Goal: Navigation & Orientation: Find specific page/section

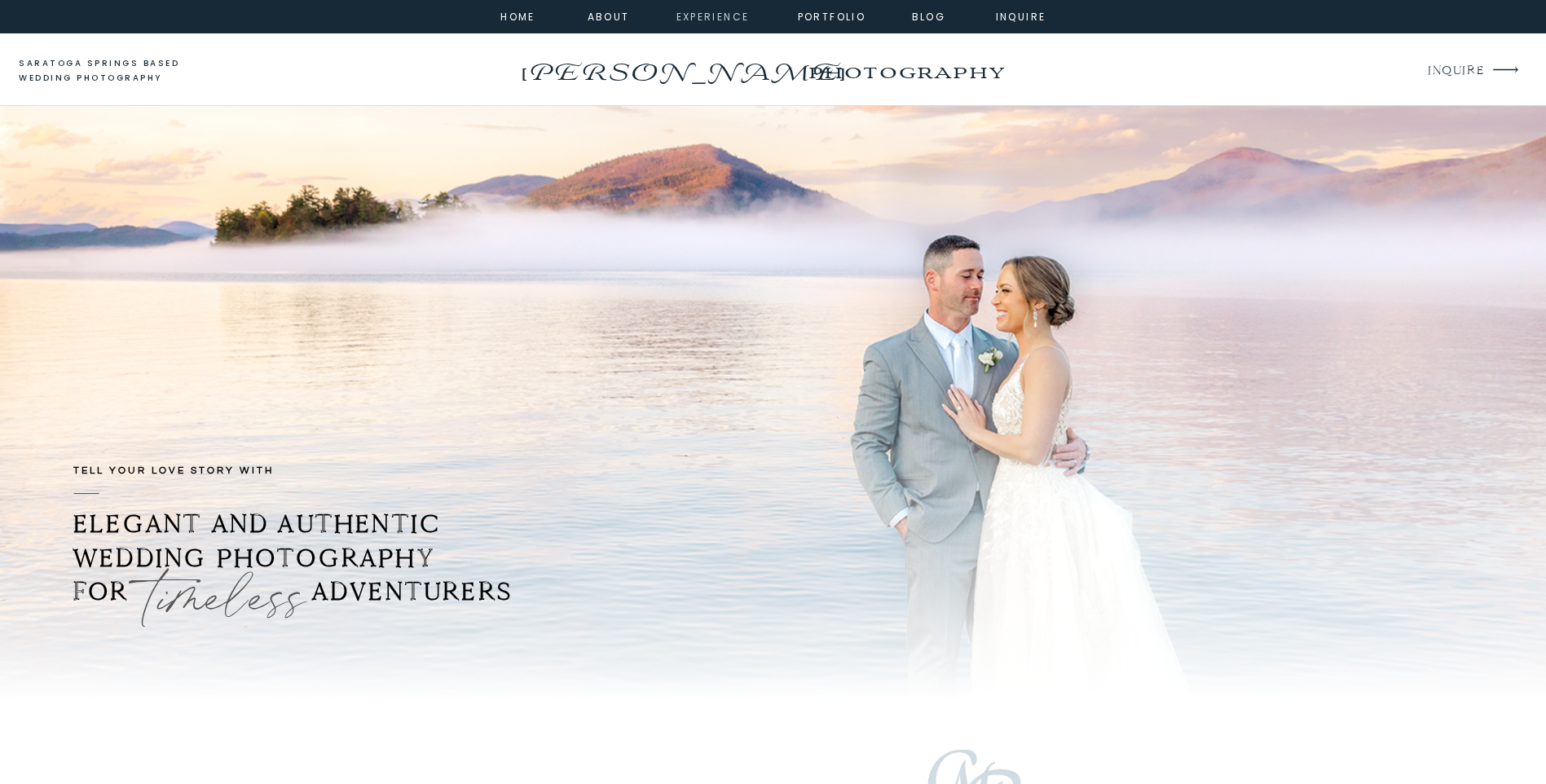
click at [705, 14] on nav "experience" at bounding box center [709, 15] width 66 height 15
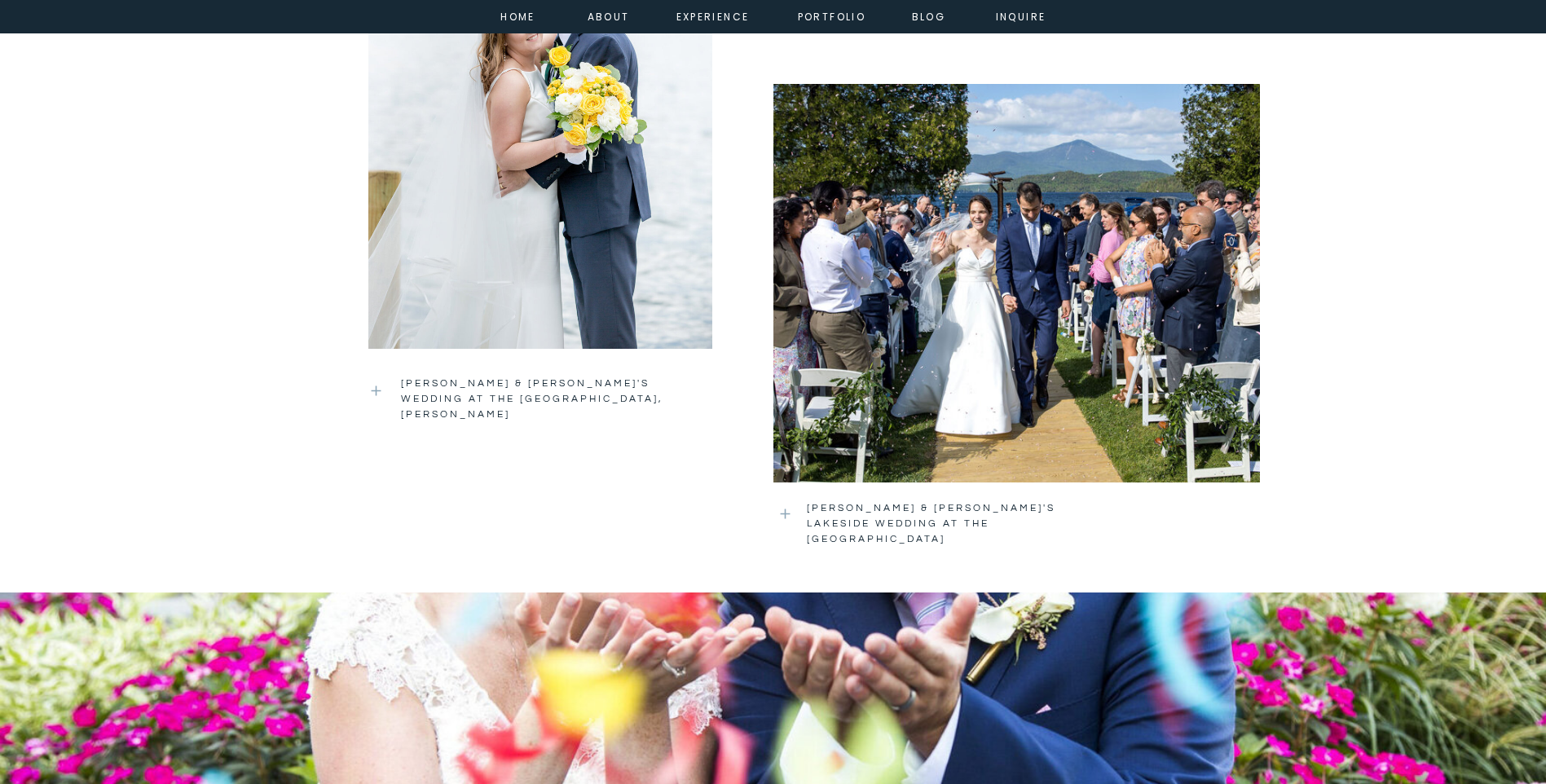
scroll to position [2670, 0]
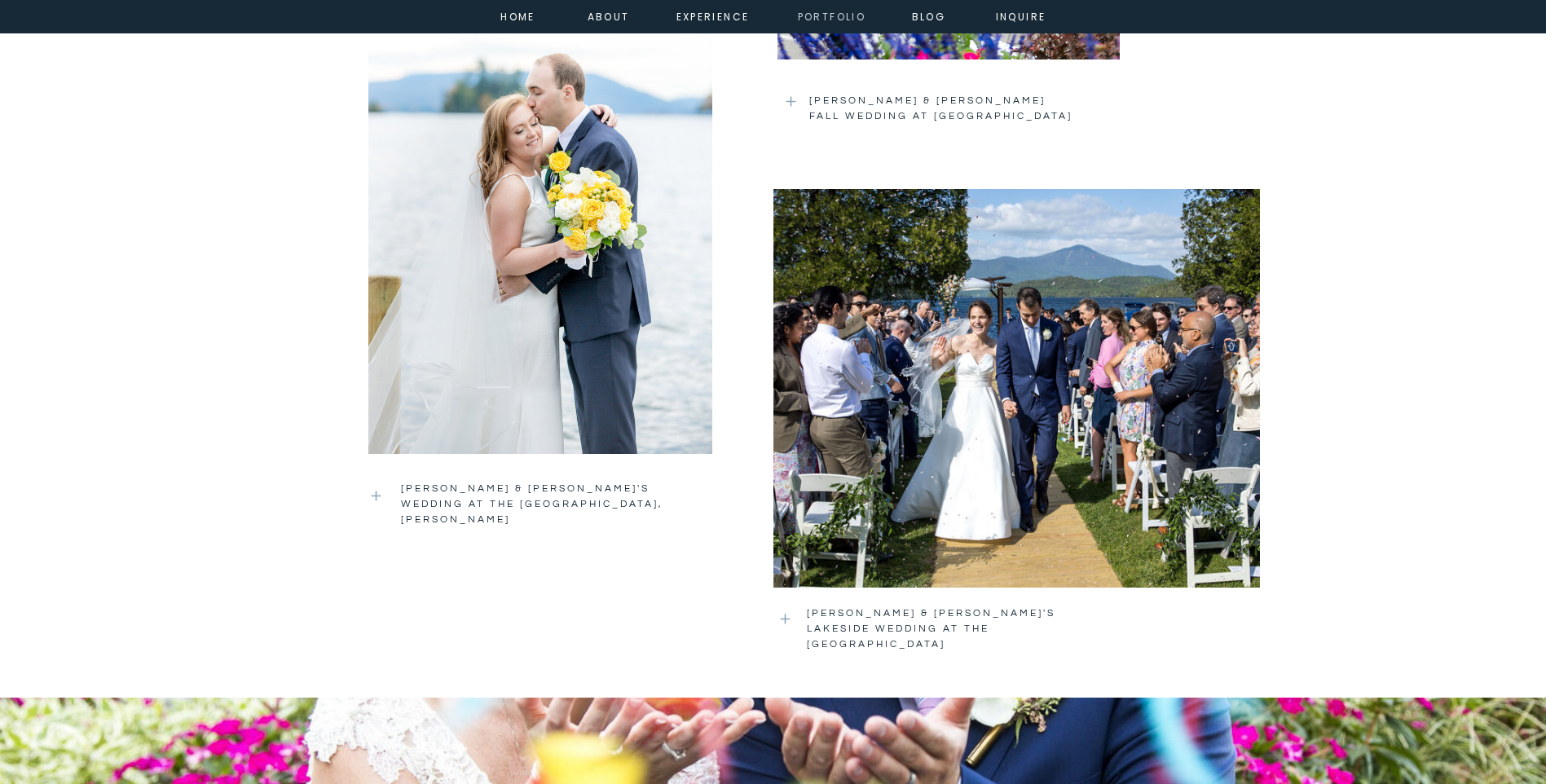
click at [823, 11] on nav "portfolio" at bounding box center [832, 15] width 70 height 15
click at [814, 12] on nav "portfolio" at bounding box center [832, 15] width 70 height 15
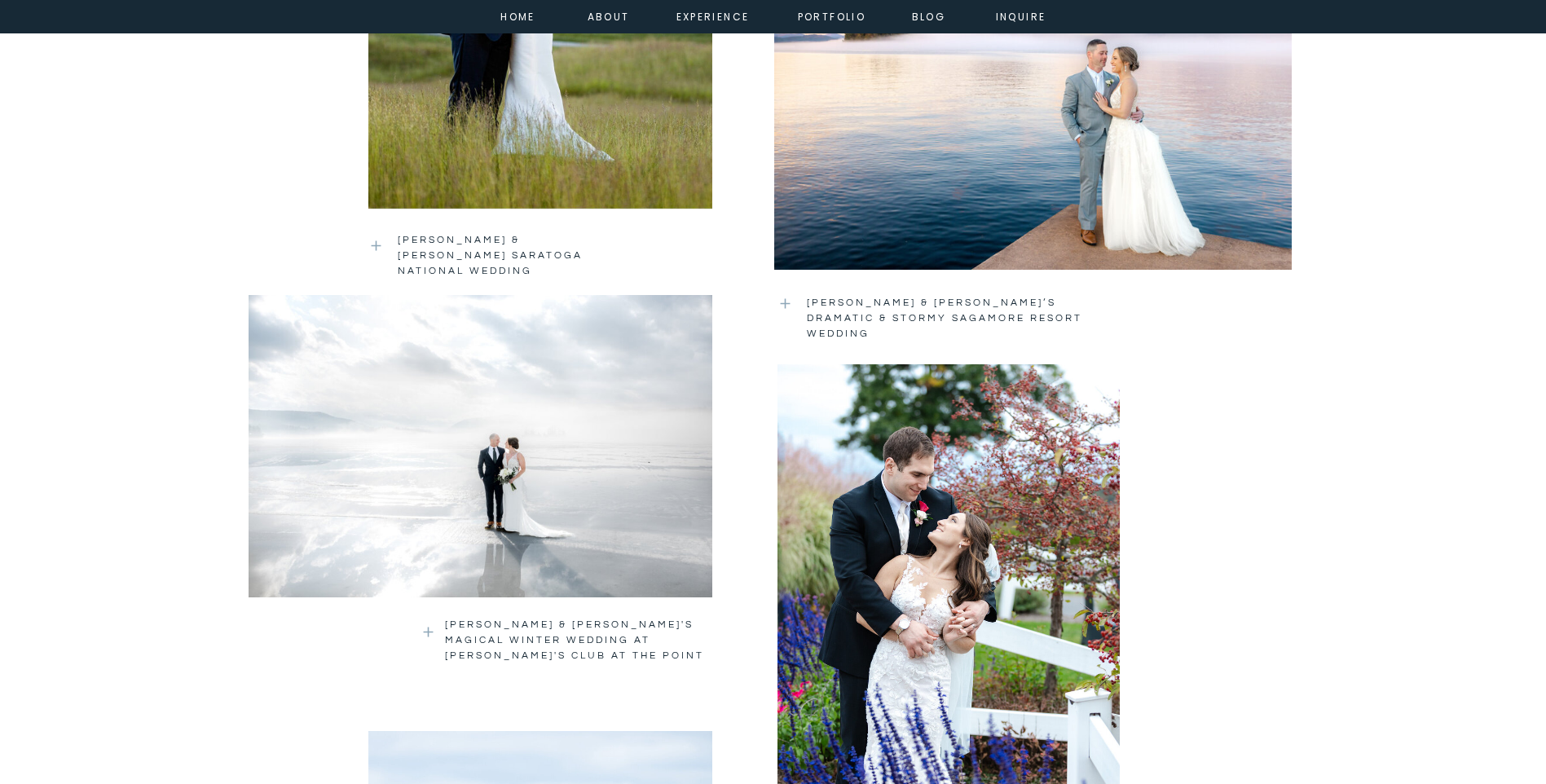
scroll to position [1692, 0]
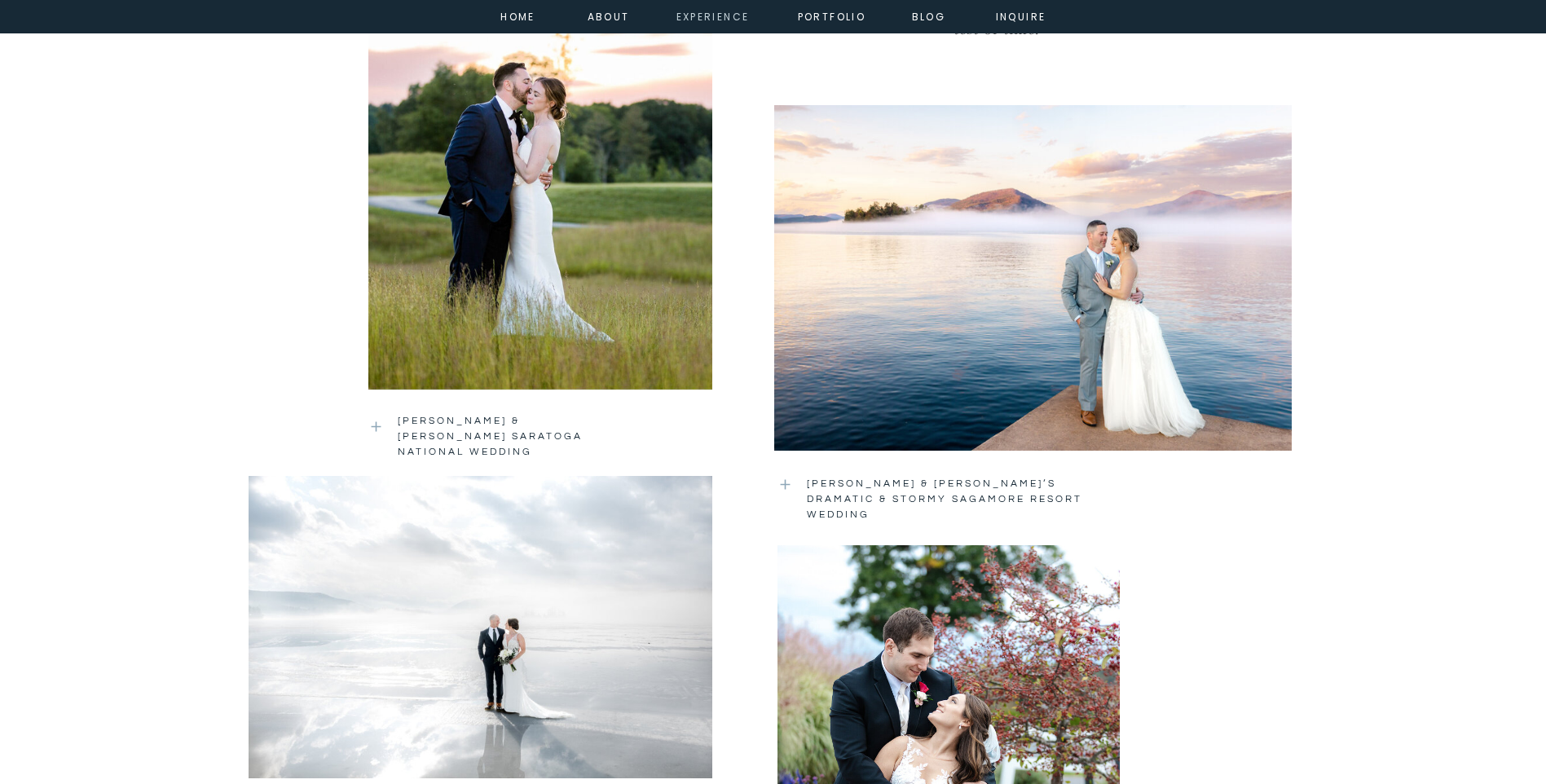
click at [707, 11] on nav "experience" at bounding box center [709, 15] width 66 height 15
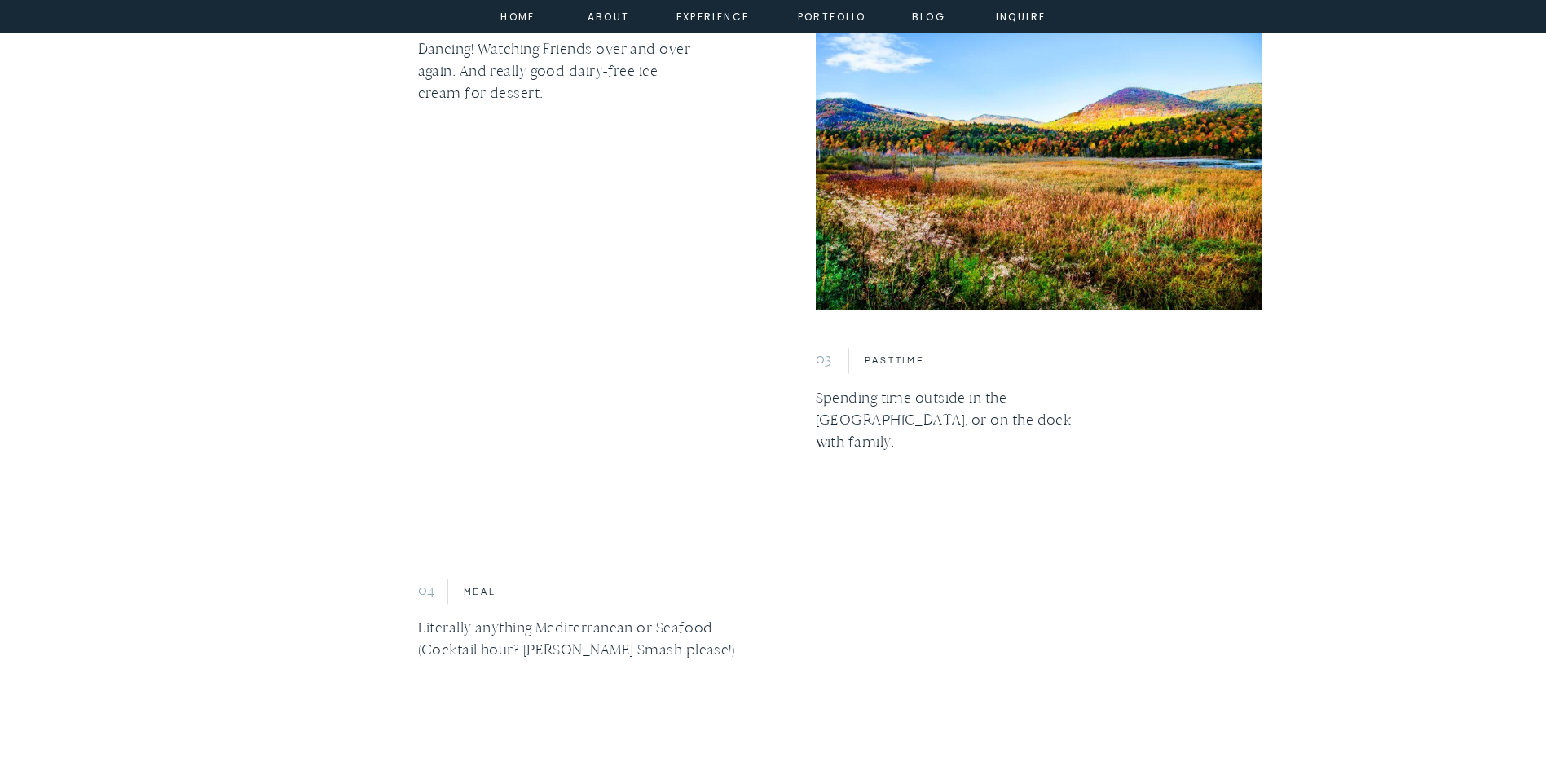
scroll to position [1956, 0]
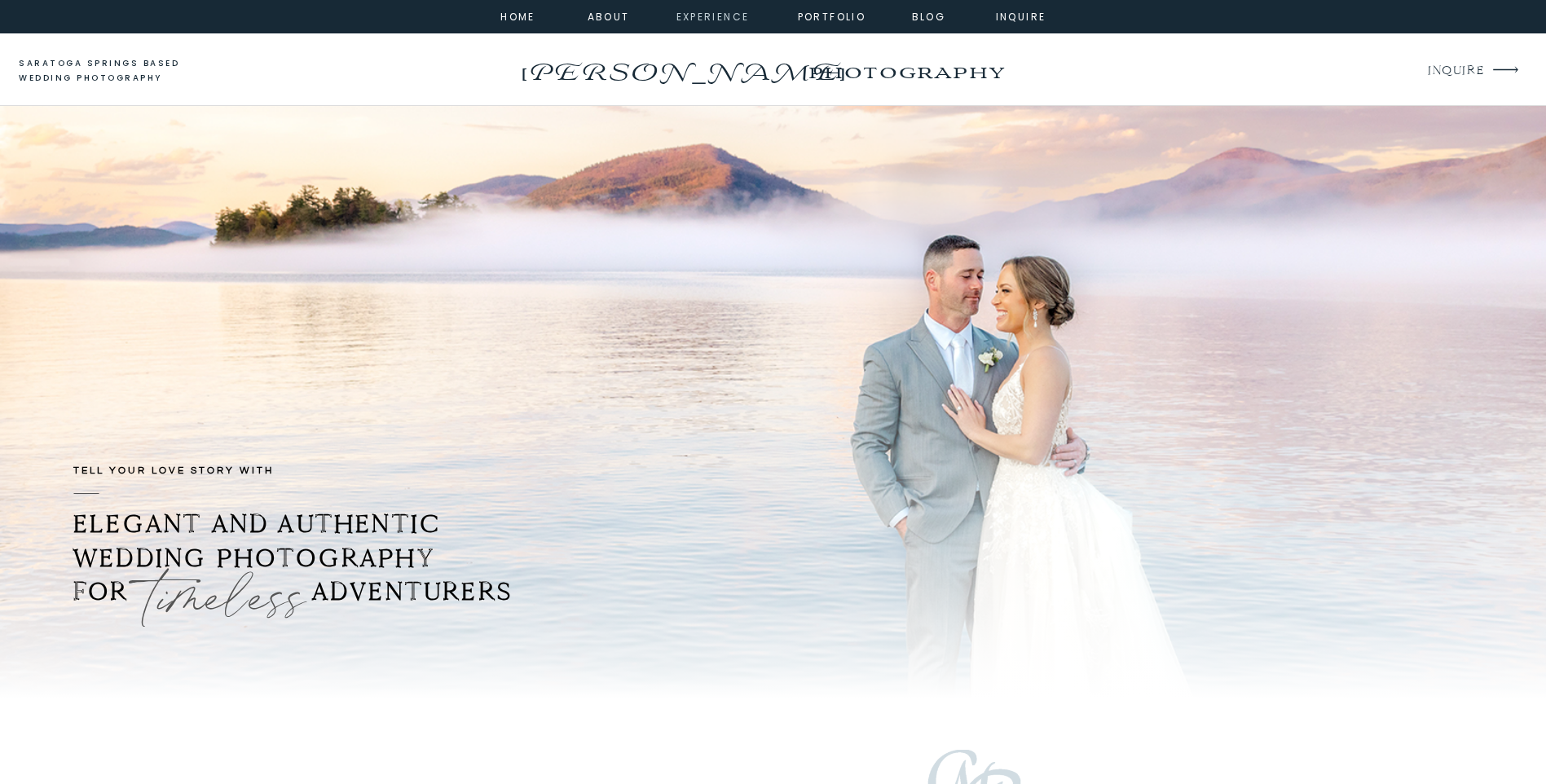
click at [714, 18] on nav "experience" at bounding box center [709, 15] width 66 height 15
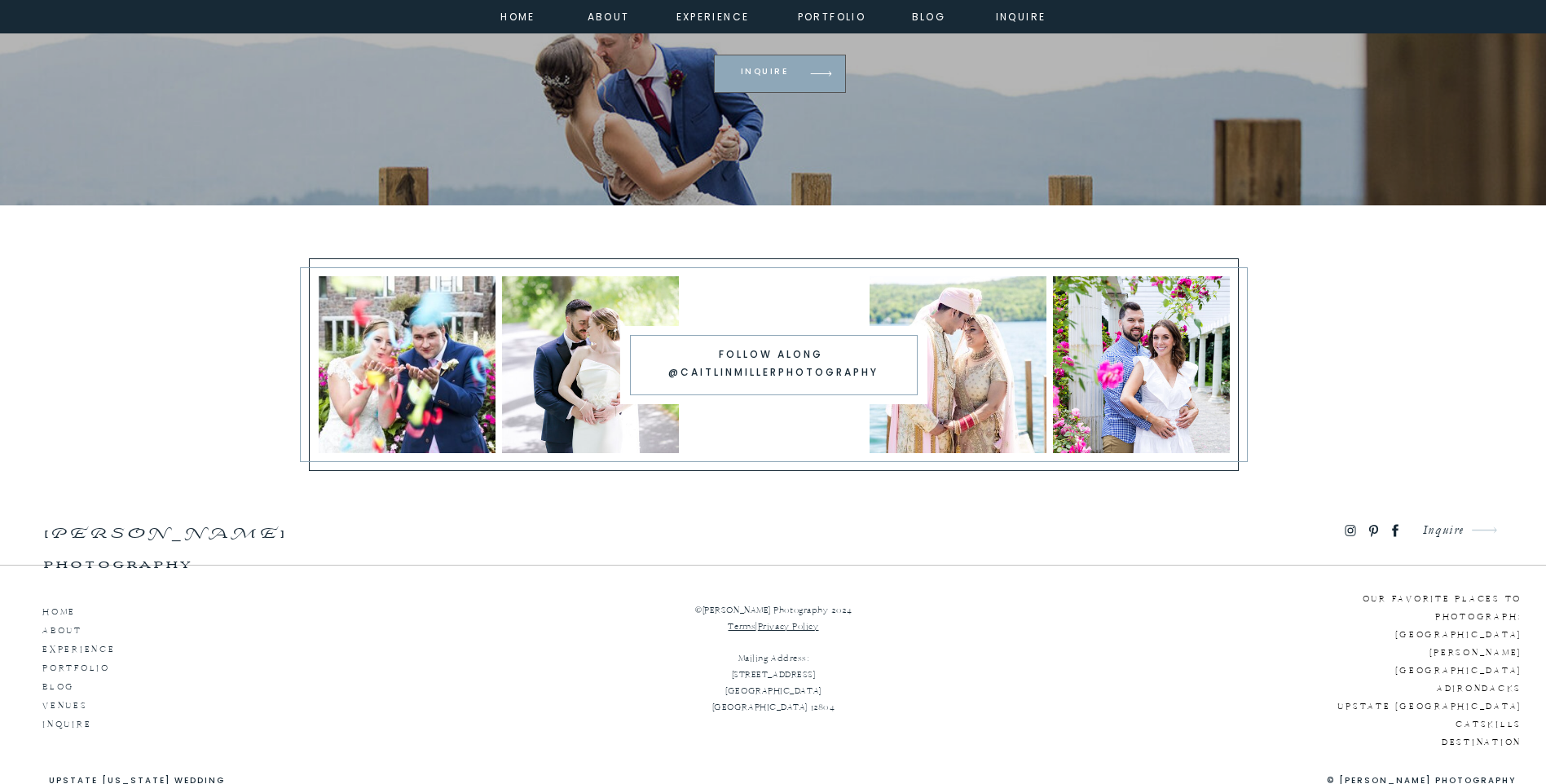
scroll to position [5146, 0]
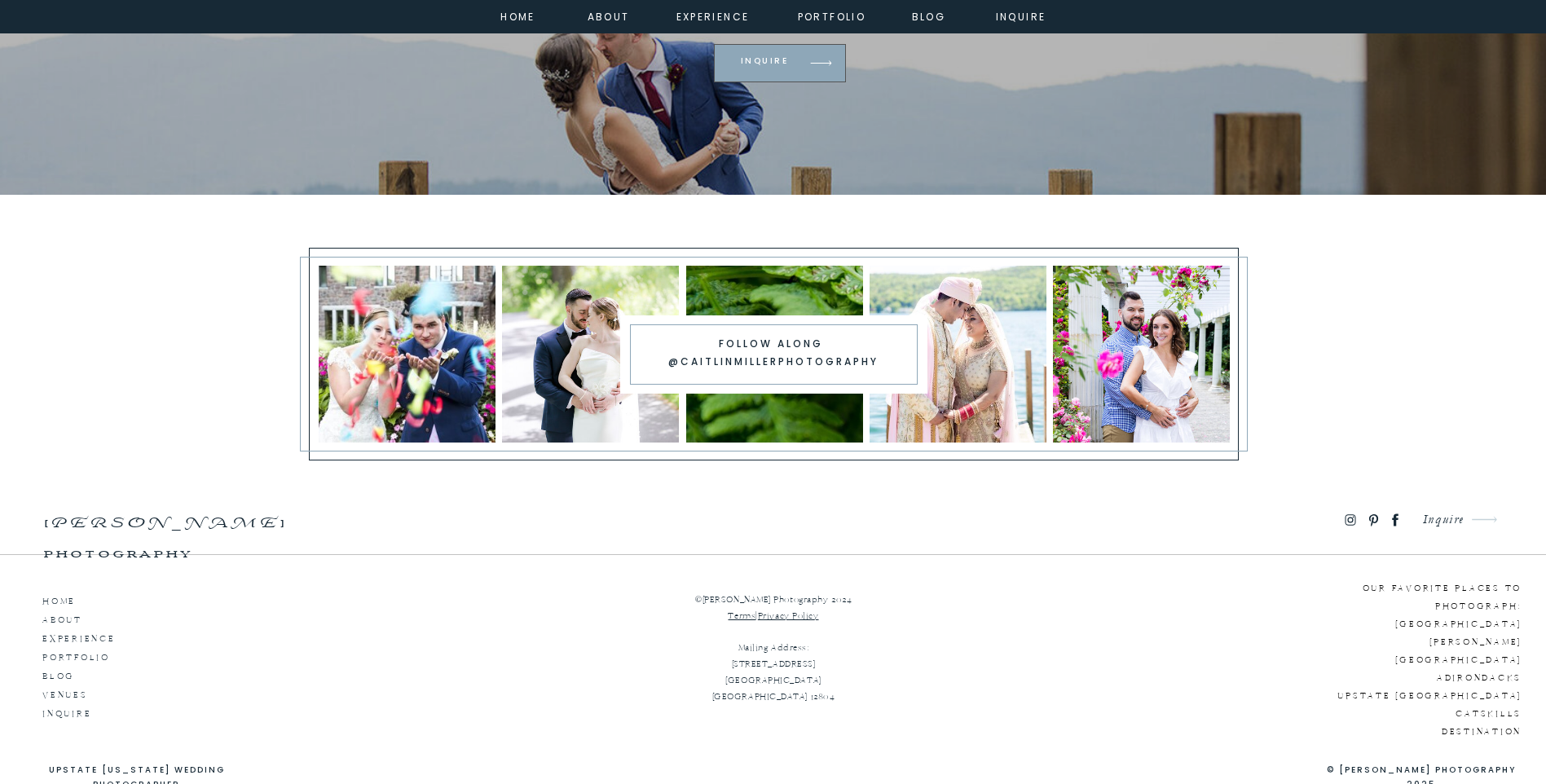
click at [793, 409] on div at bounding box center [774, 353] width 177 height 177
click at [974, 381] on div at bounding box center [957, 353] width 177 height 177
click at [799, 406] on div at bounding box center [774, 353] width 177 height 177
click at [852, 18] on nav "portfolio" at bounding box center [832, 15] width 70 height 15
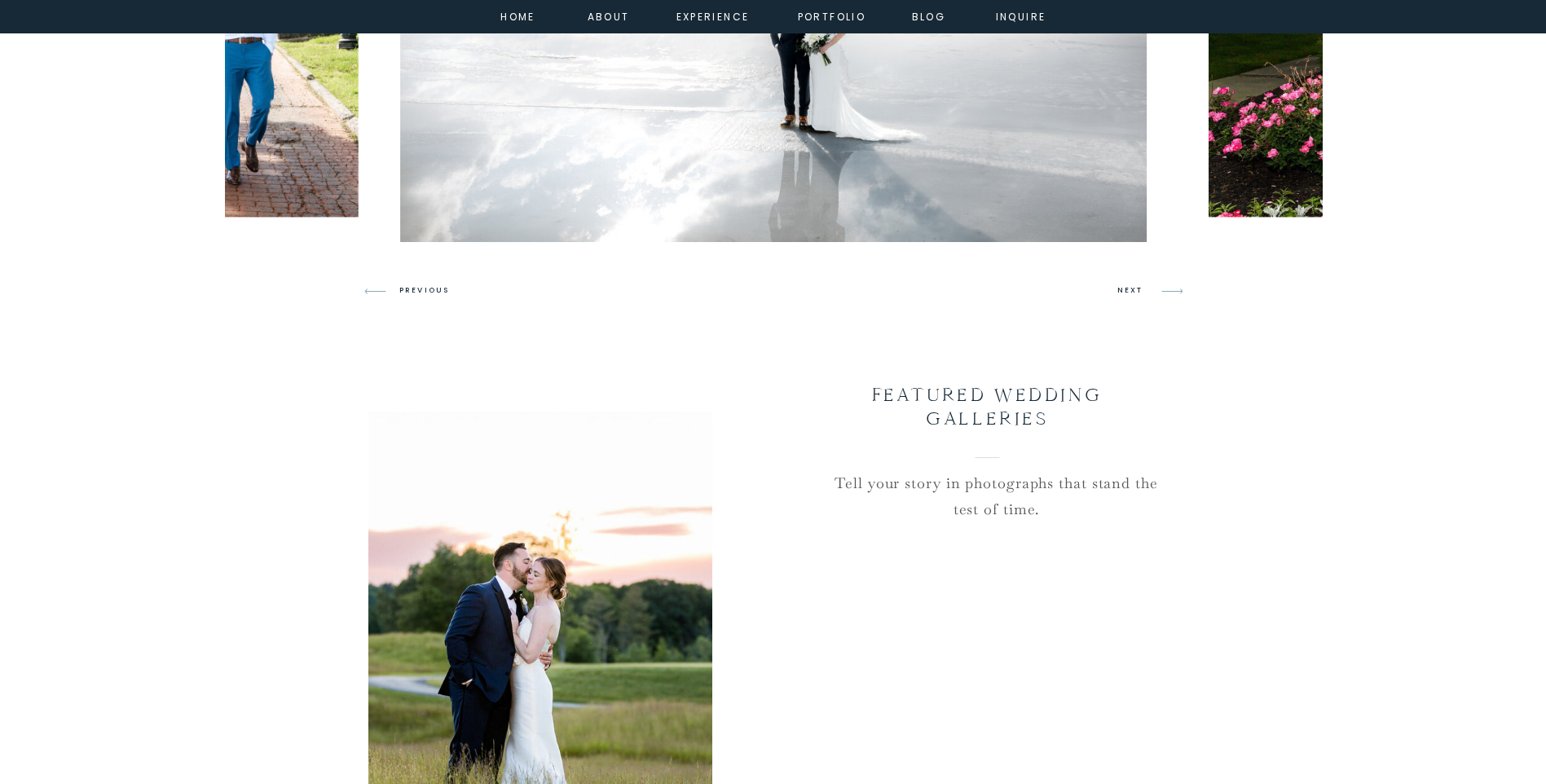
scroll to position [1222, 0]
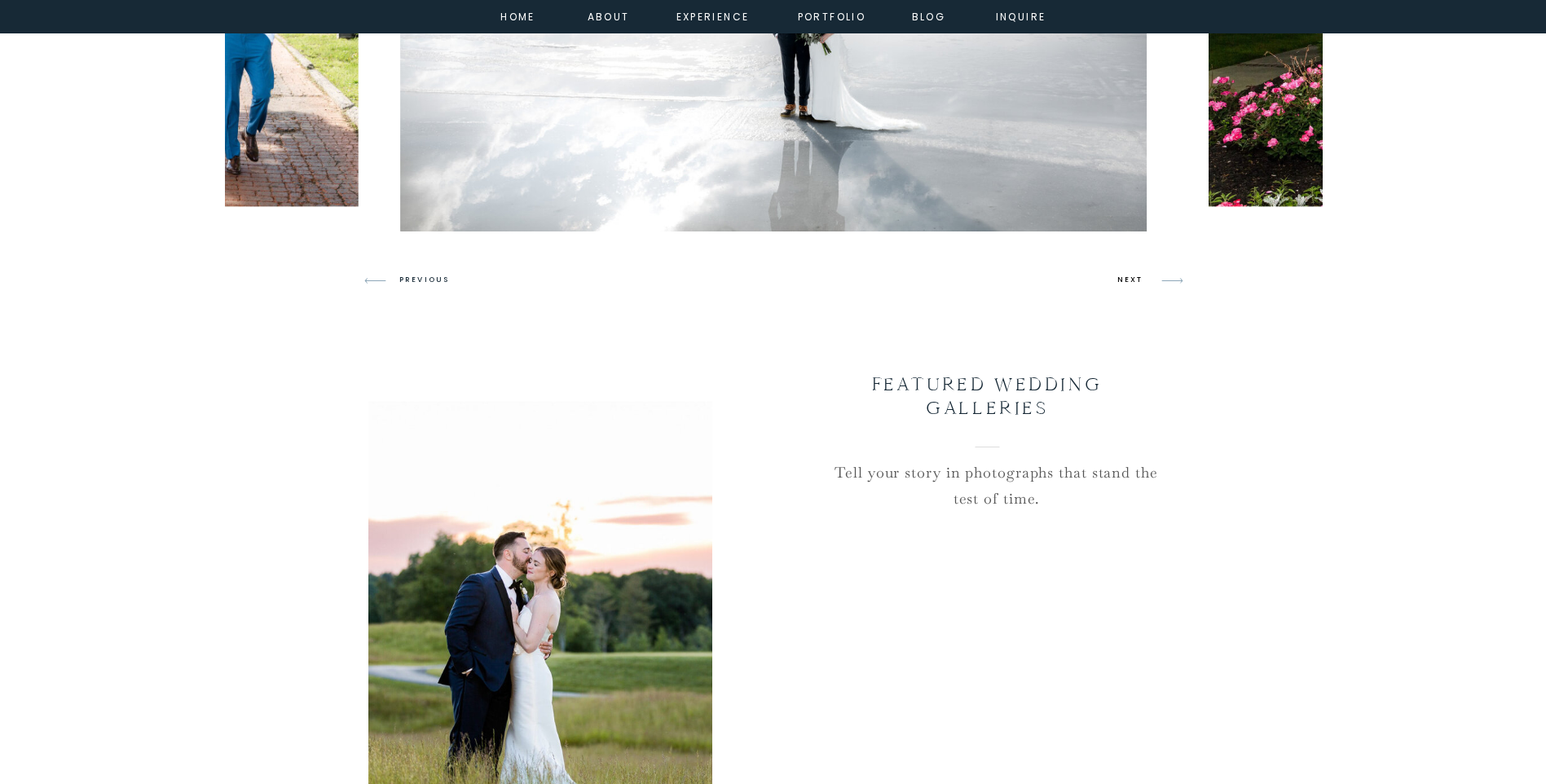
click at [1136, 281] on h3 "NEXT" at bounding box center [1133, 280] width 31 height 15
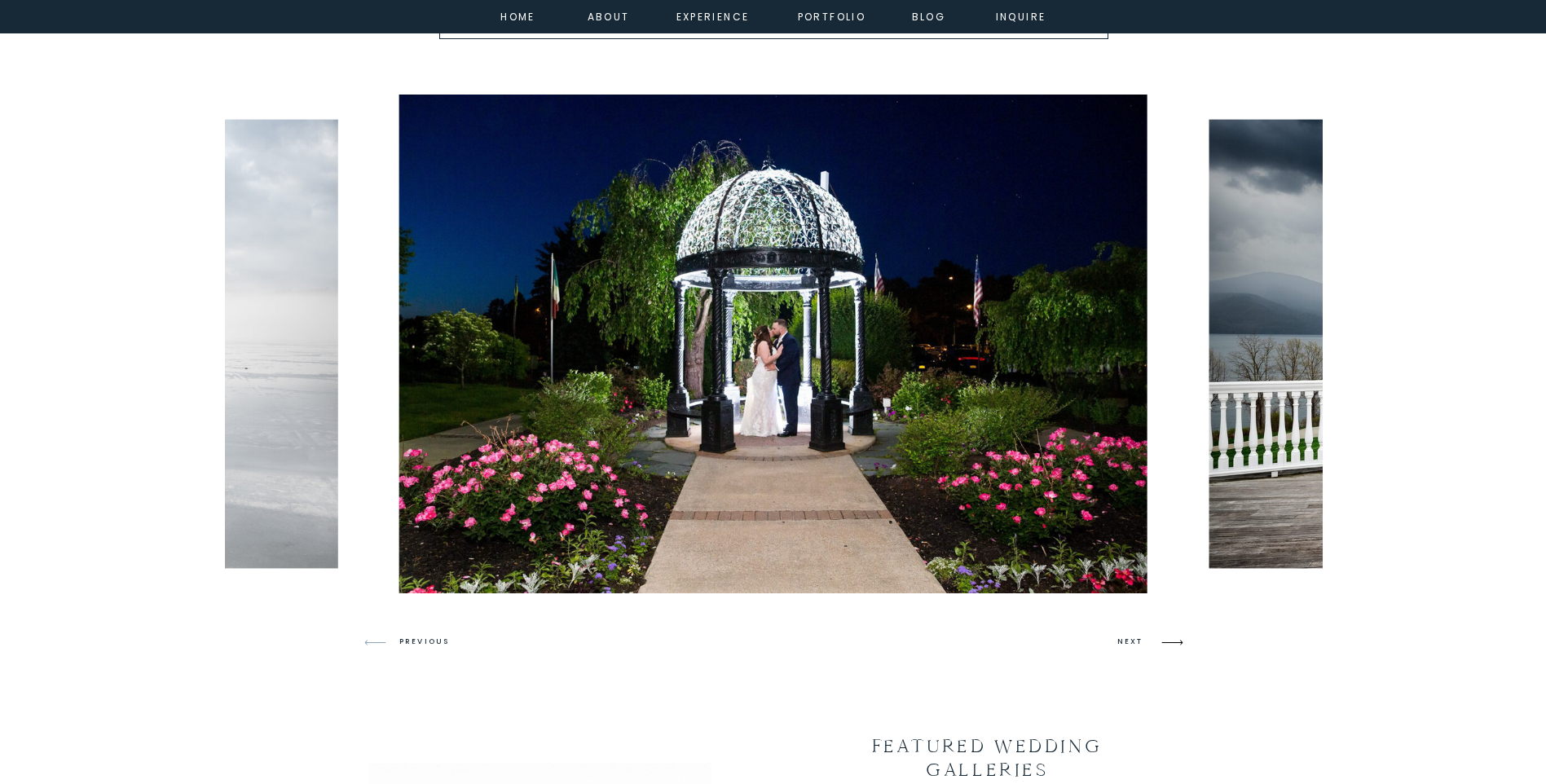
scroll to position [897, 0]
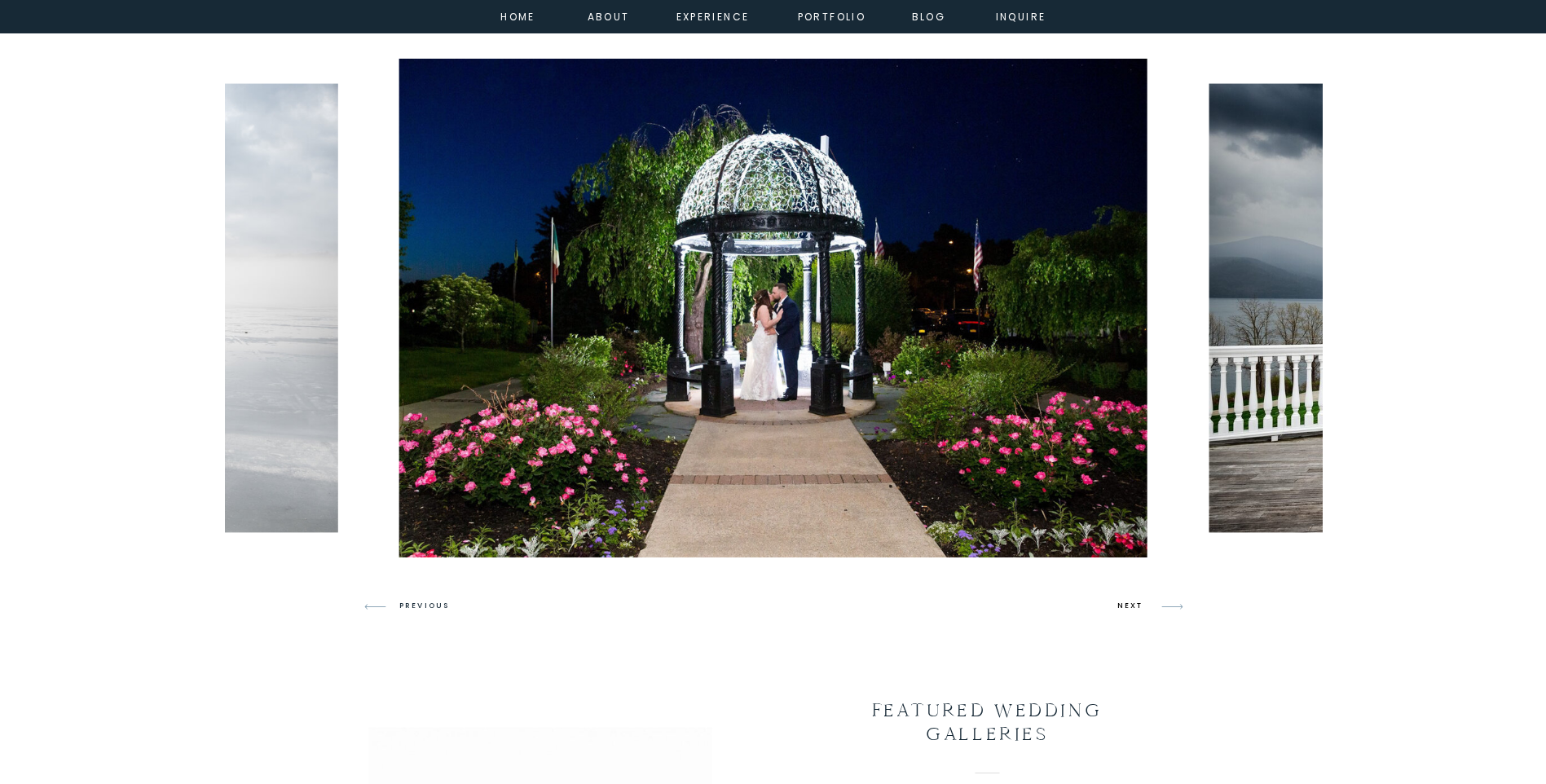
click at [1131, 603] on h3 "NEXT" at bounding box center [1133, 606] width 31 height 15
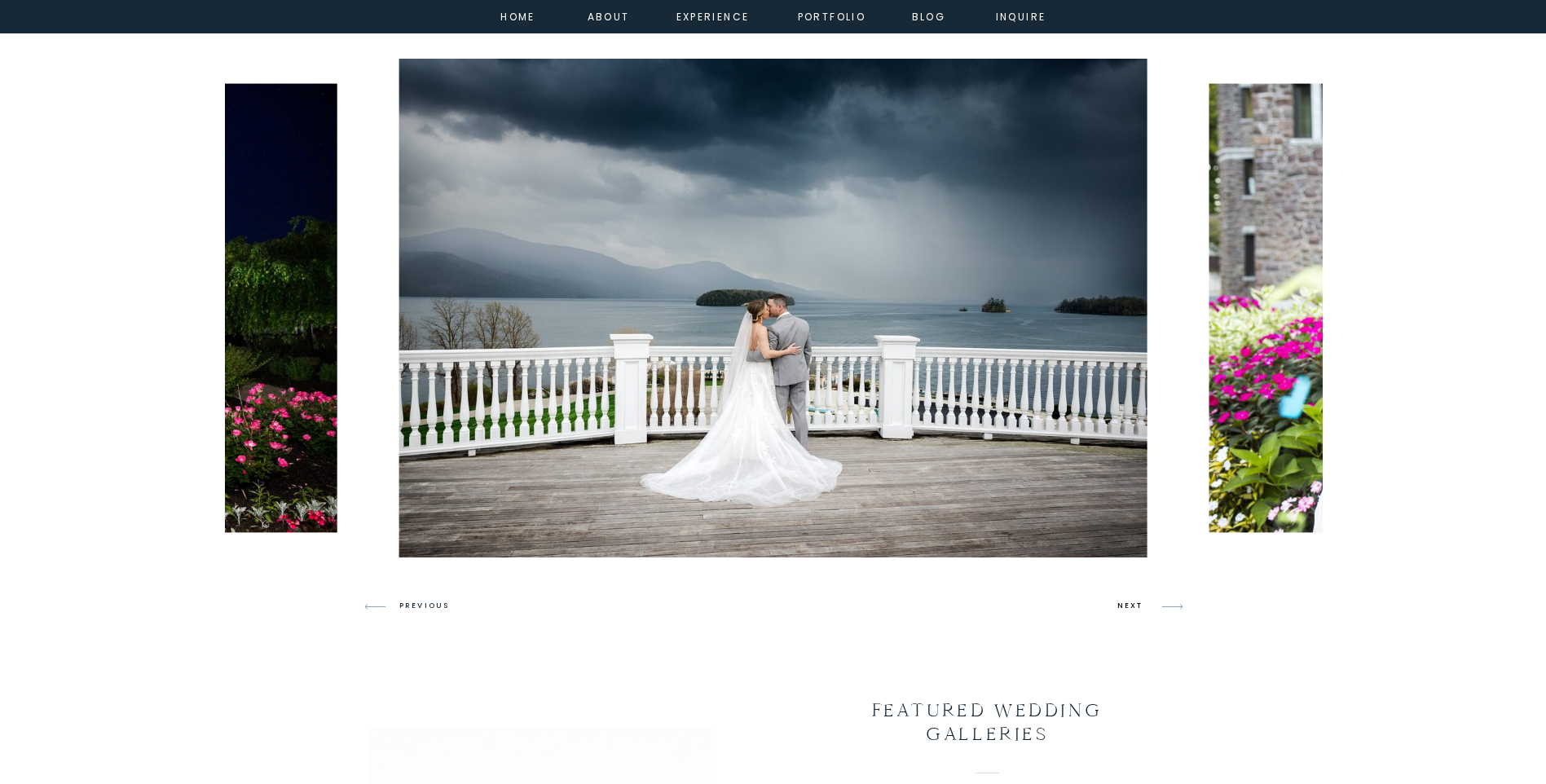
click at [1137, 600] on h3 "NEXT" at bounding box center [1133, 606] width 31 height 15
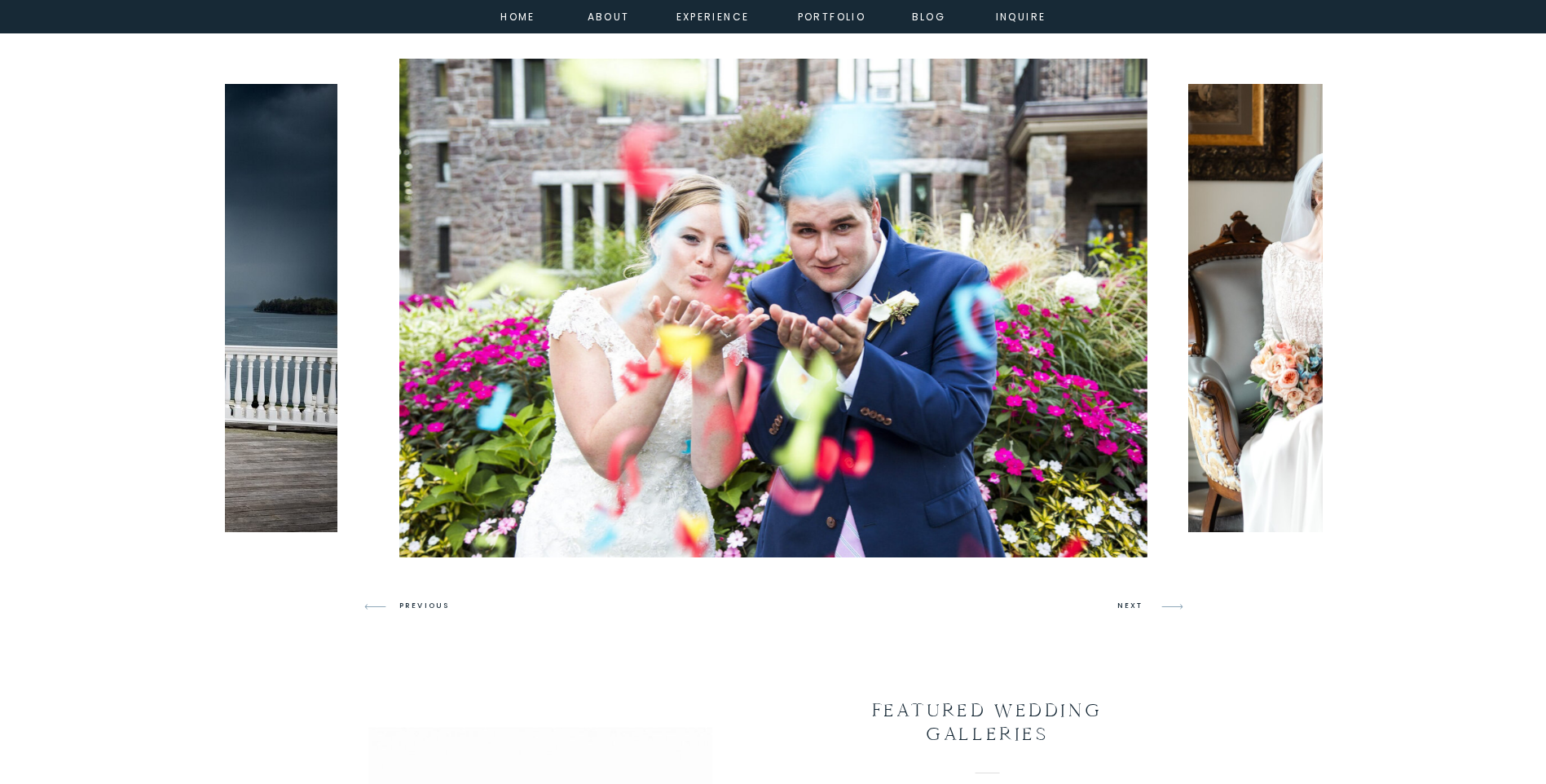
click at [1129, 603] on h3 "NEXT" at bounding box center [1133, 606] width 31 height 15
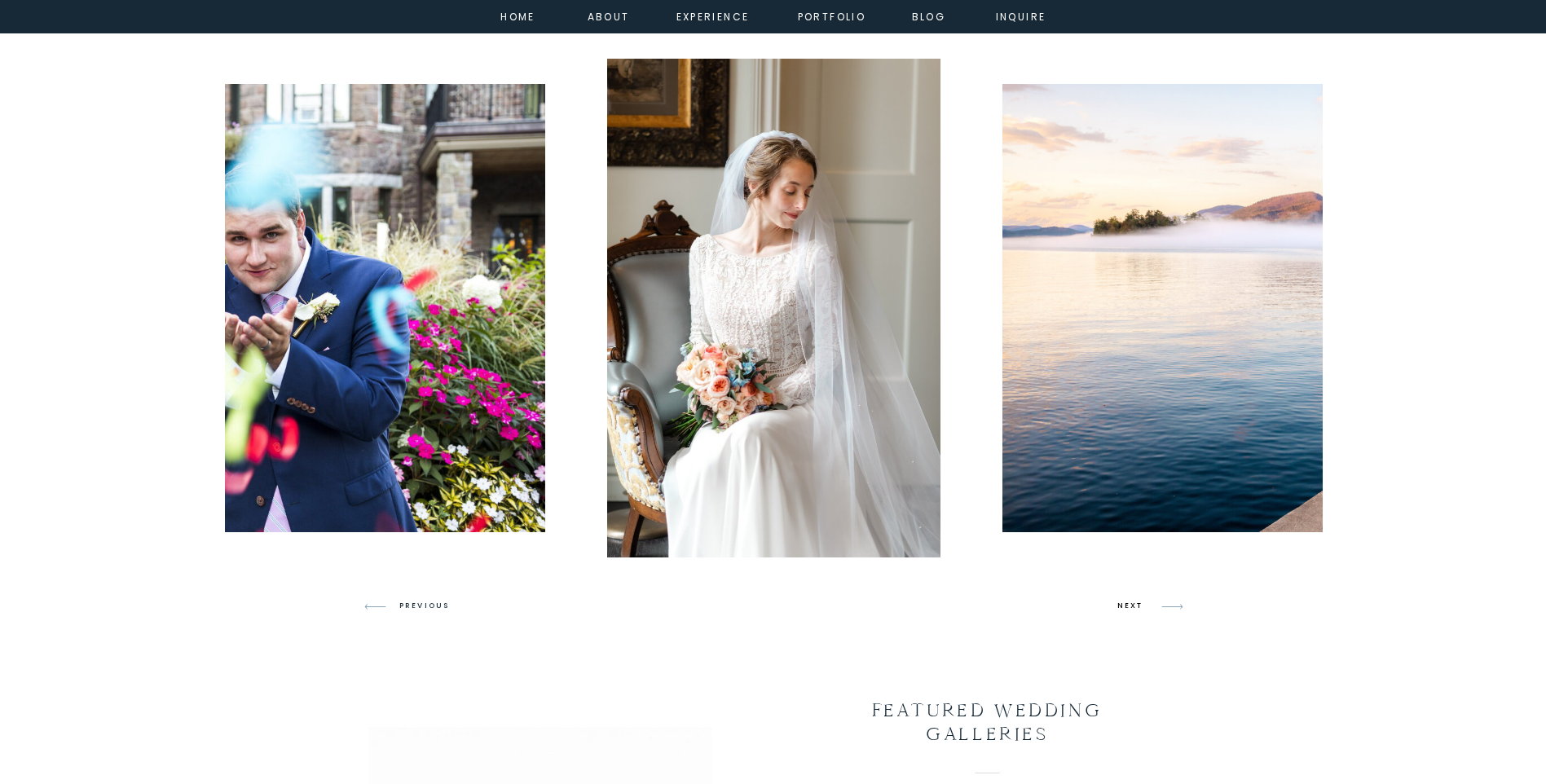
click at [1129, 603] on h3 "NEXT" at bounding box center [1133, 606] width 31 height 15
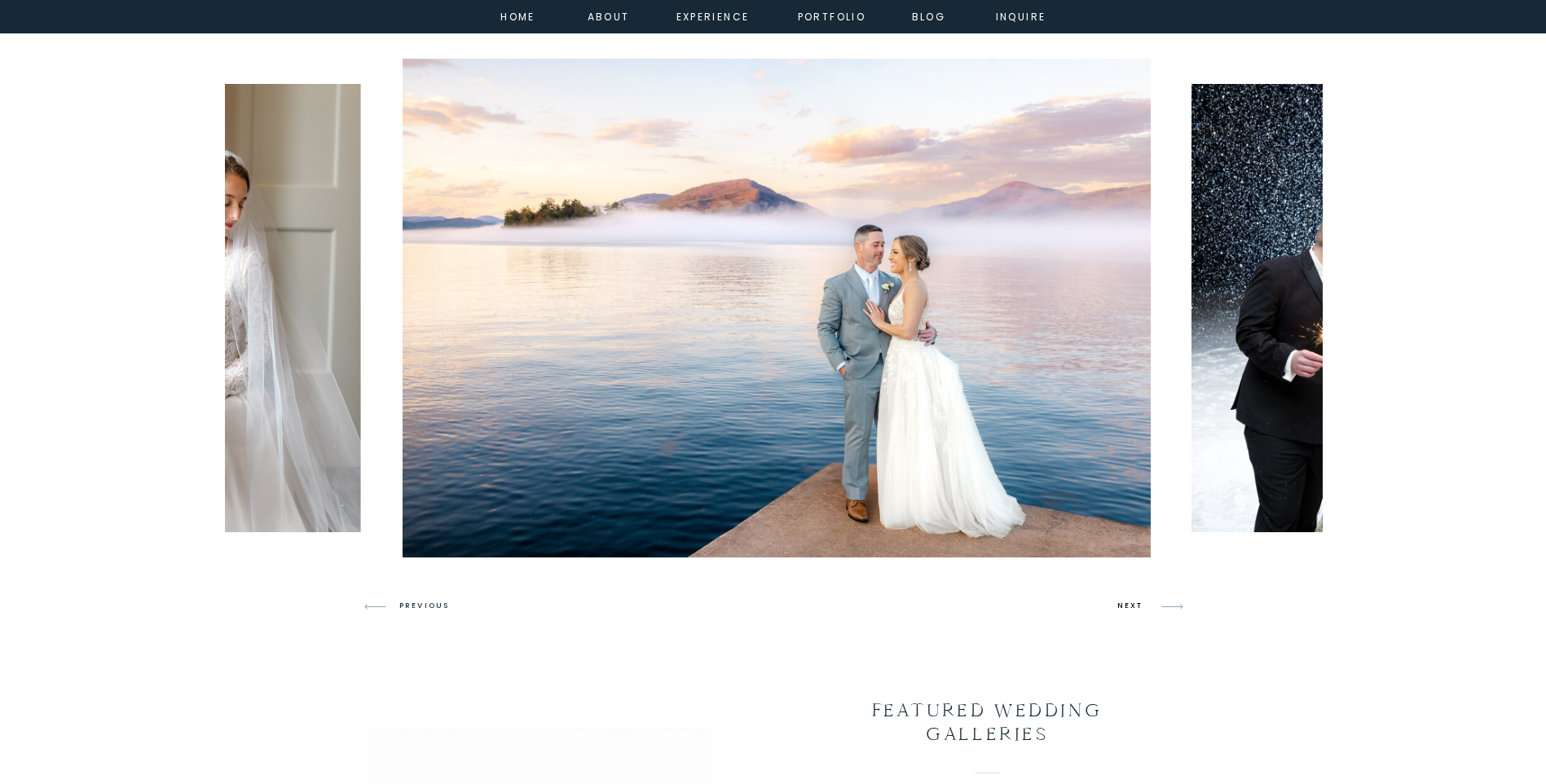
click at [1129, 603] on h3 "NEXT" at bounding box center [1133, 606] width 31 height 15
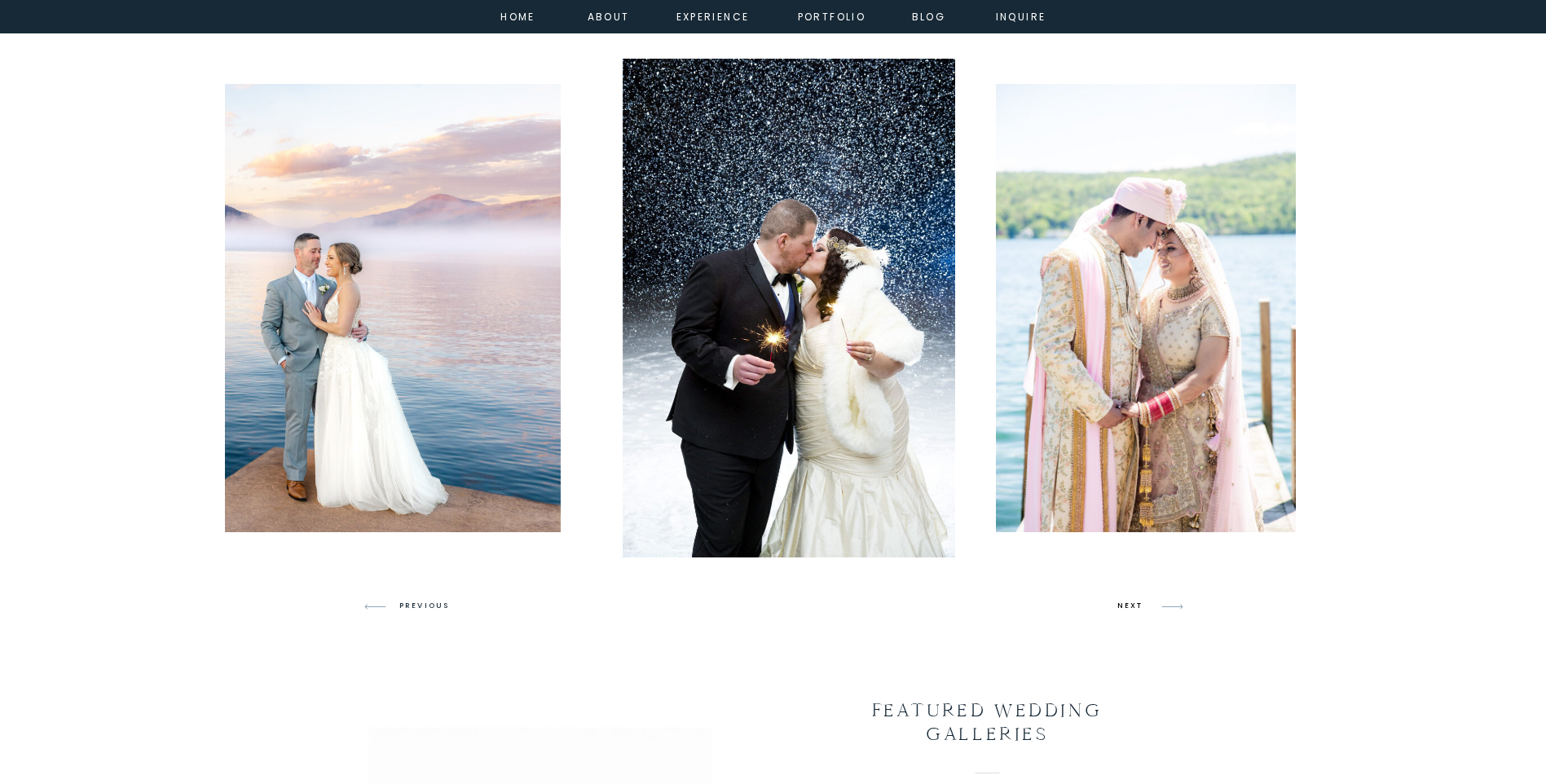
click at [1129, 603] on h3 "NEXT" at bounding box center [1133, 606] width 31 height 15
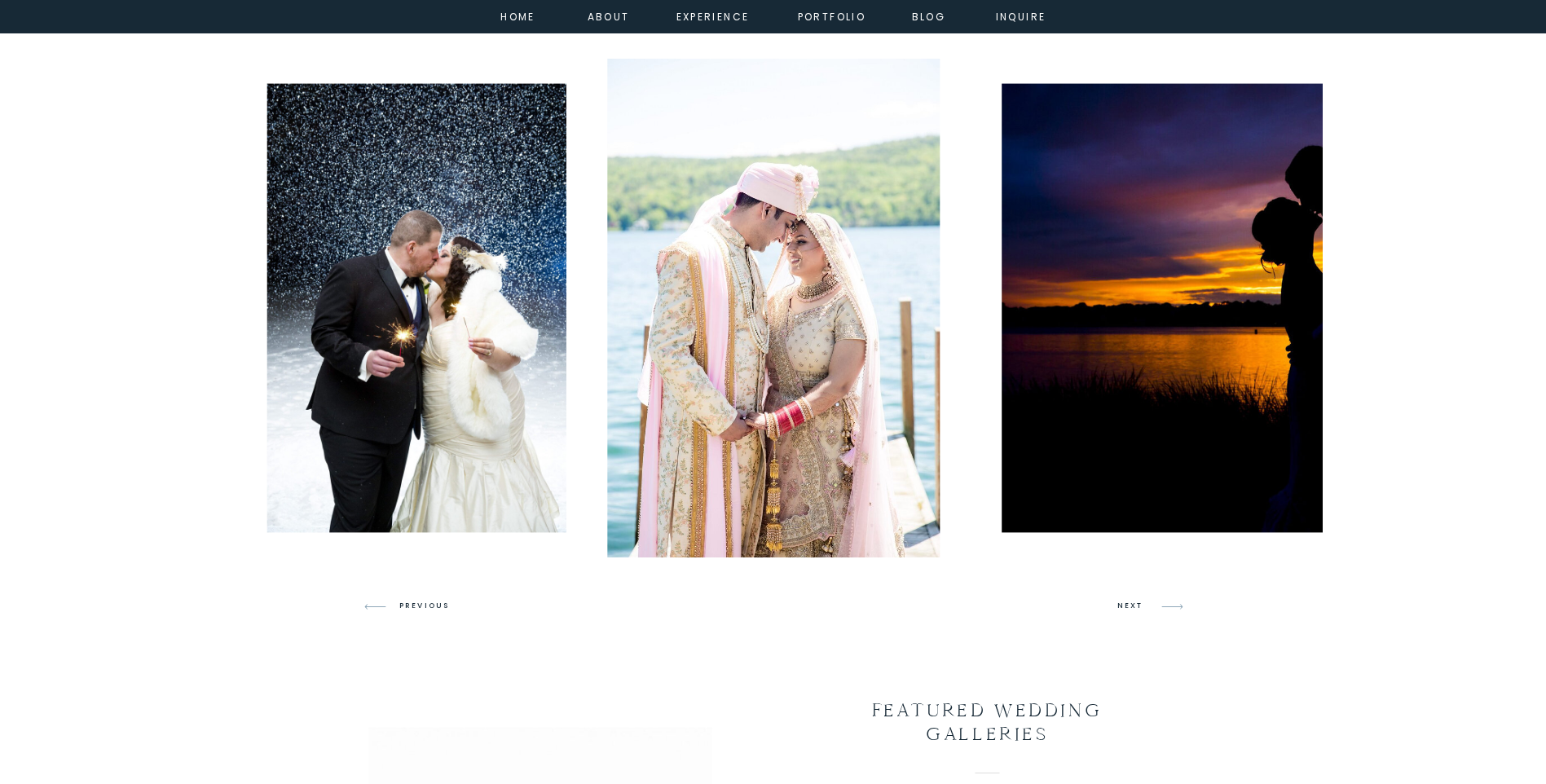
click at [757, 416] on img at bounding box center [774, 308] width 333 height 499
click at [753, 414] on img at bounding box center [774, 308] width 333 height 499
click at [1176, 607] on icon at bounding box center [1171, 607] width 21 height 6
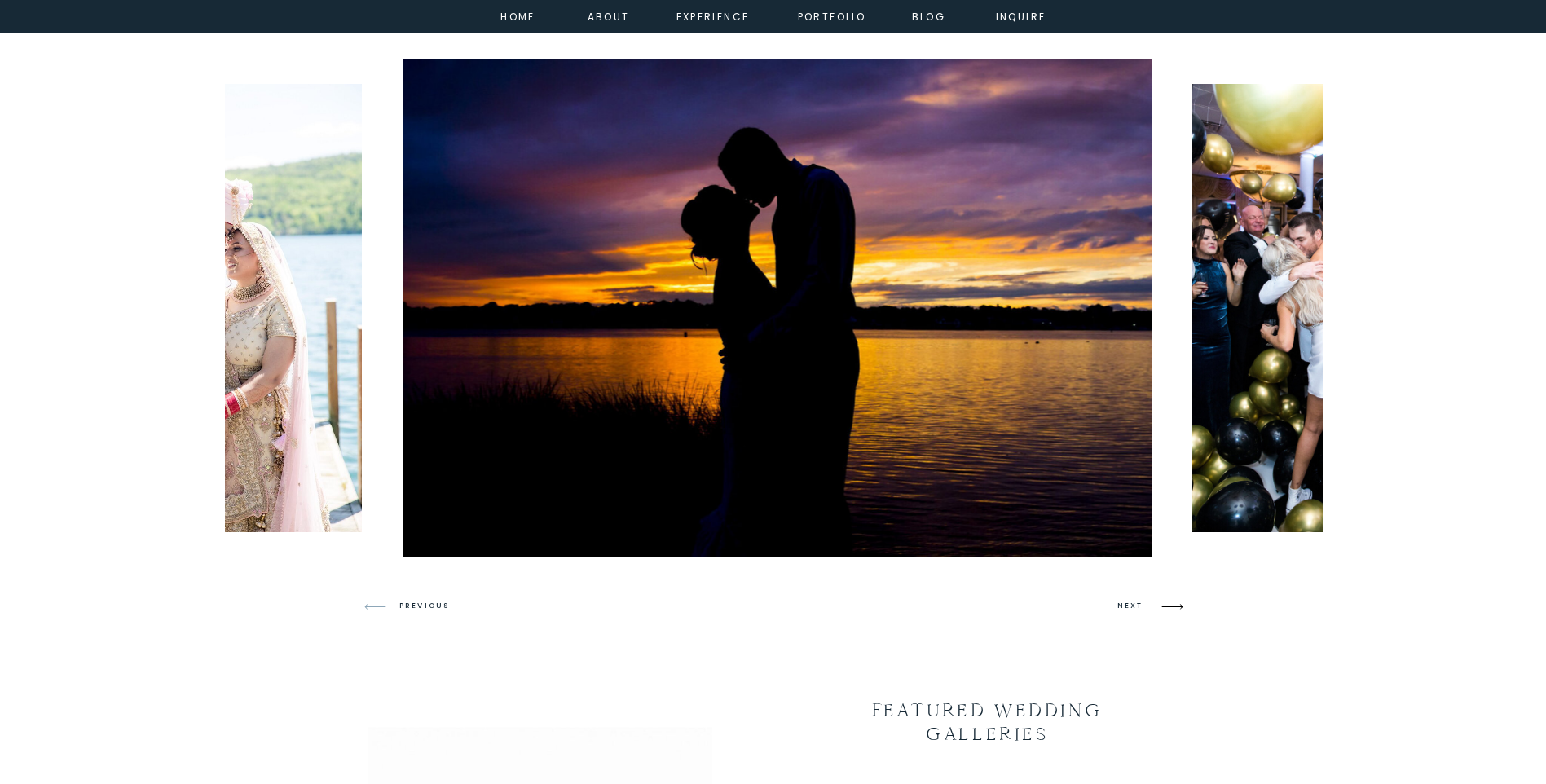
click at [1176, 607] on icon at bounding box center [1171, 607] width 21 height 6
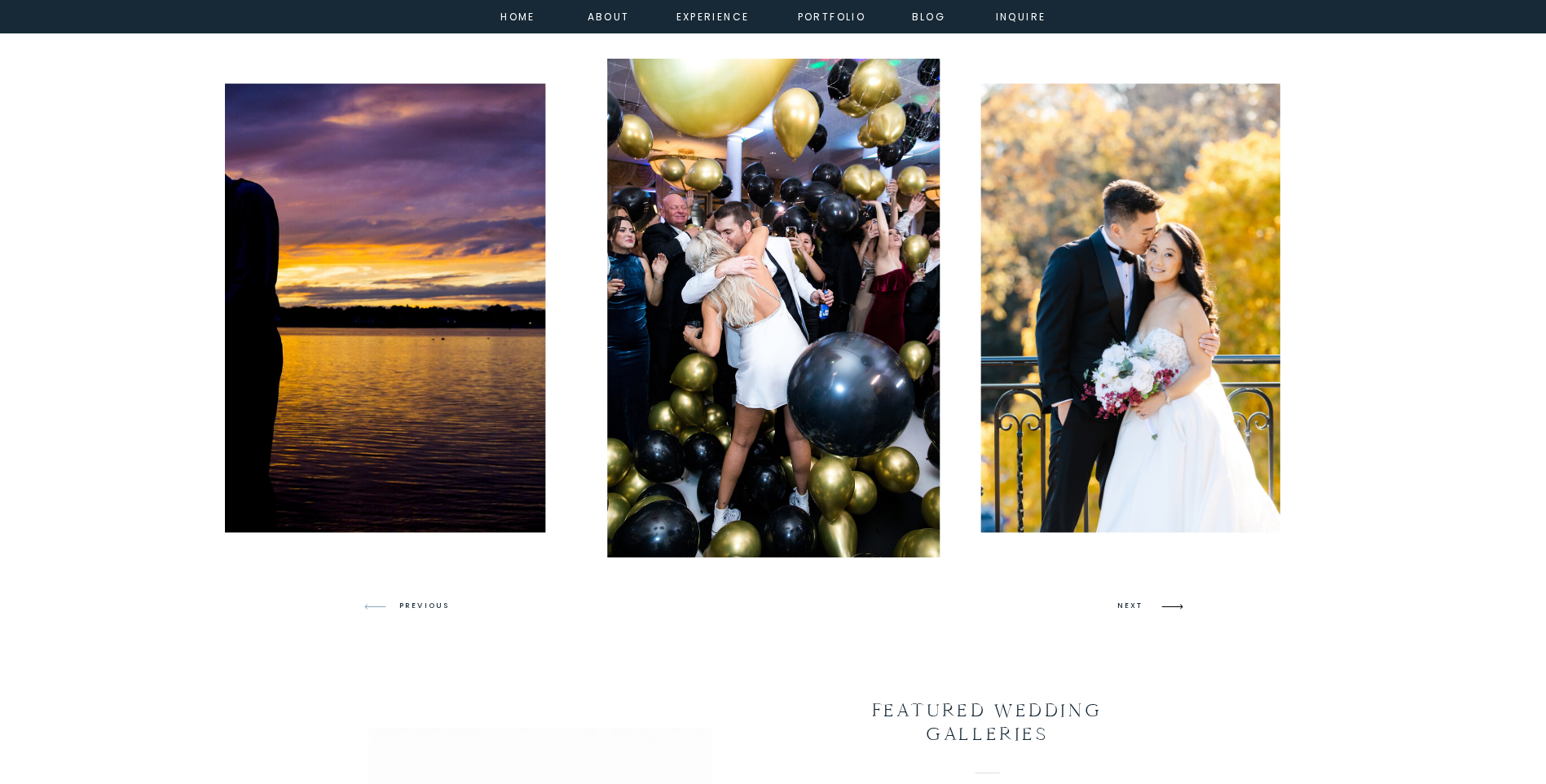
click at [1176, 607] on icon at bounding box center [1171, 607] width 21 height 6
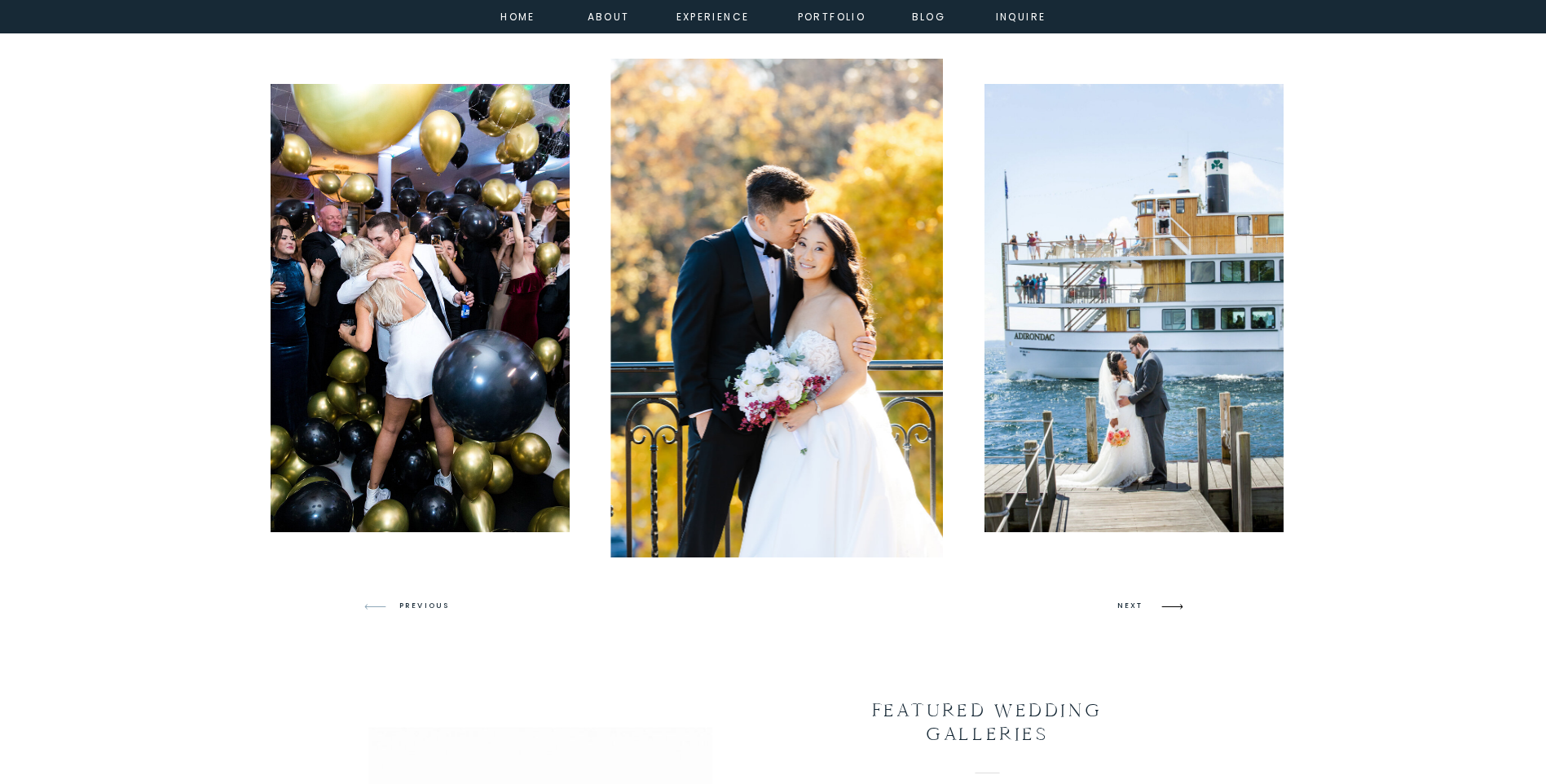
click at [1176, 607] on icon at bounding box center [1171, 607] width 21 height 6
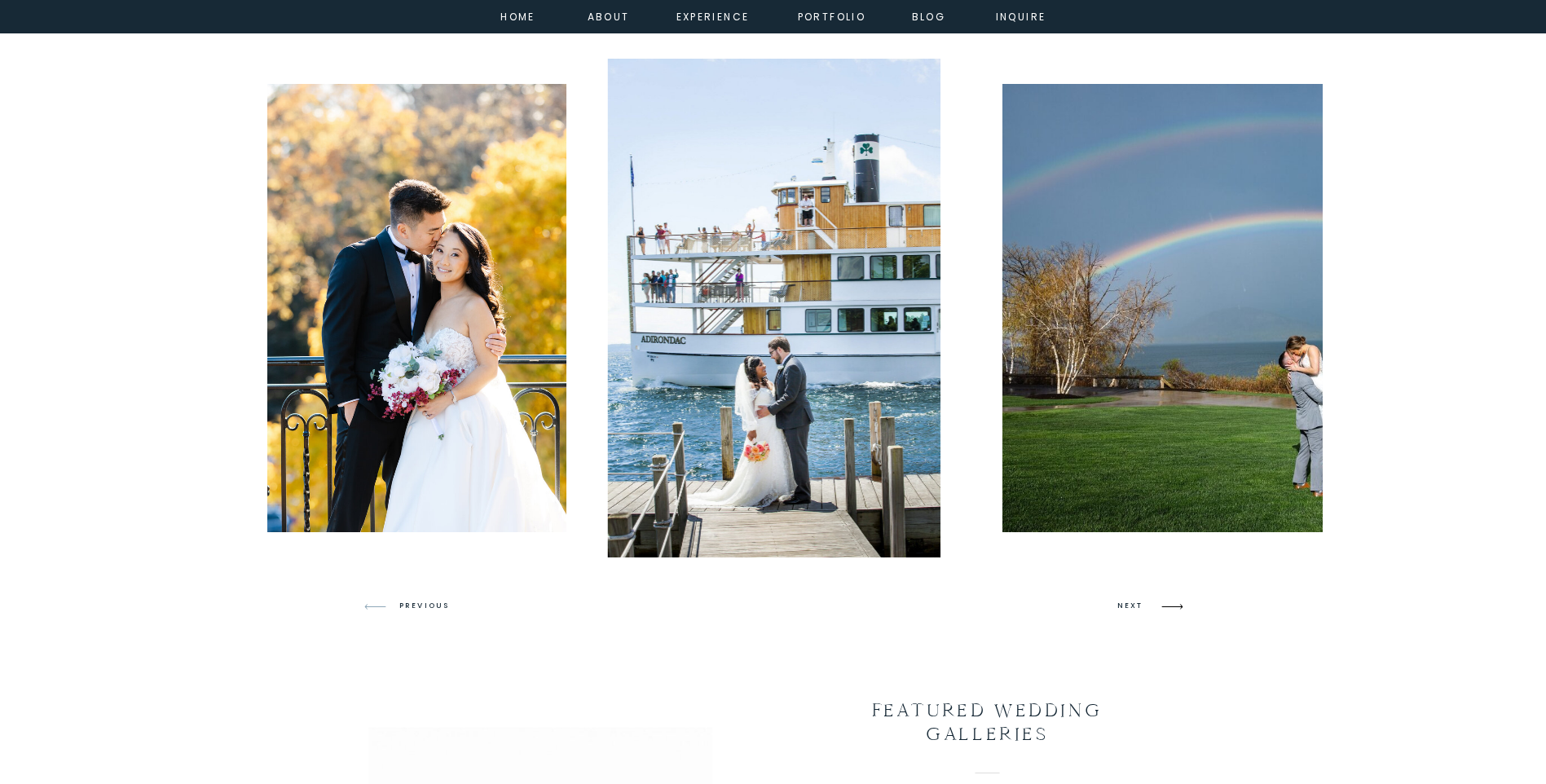
click at [1176, 607] on icon at bounding box center [1171, 607] width 21 height 6
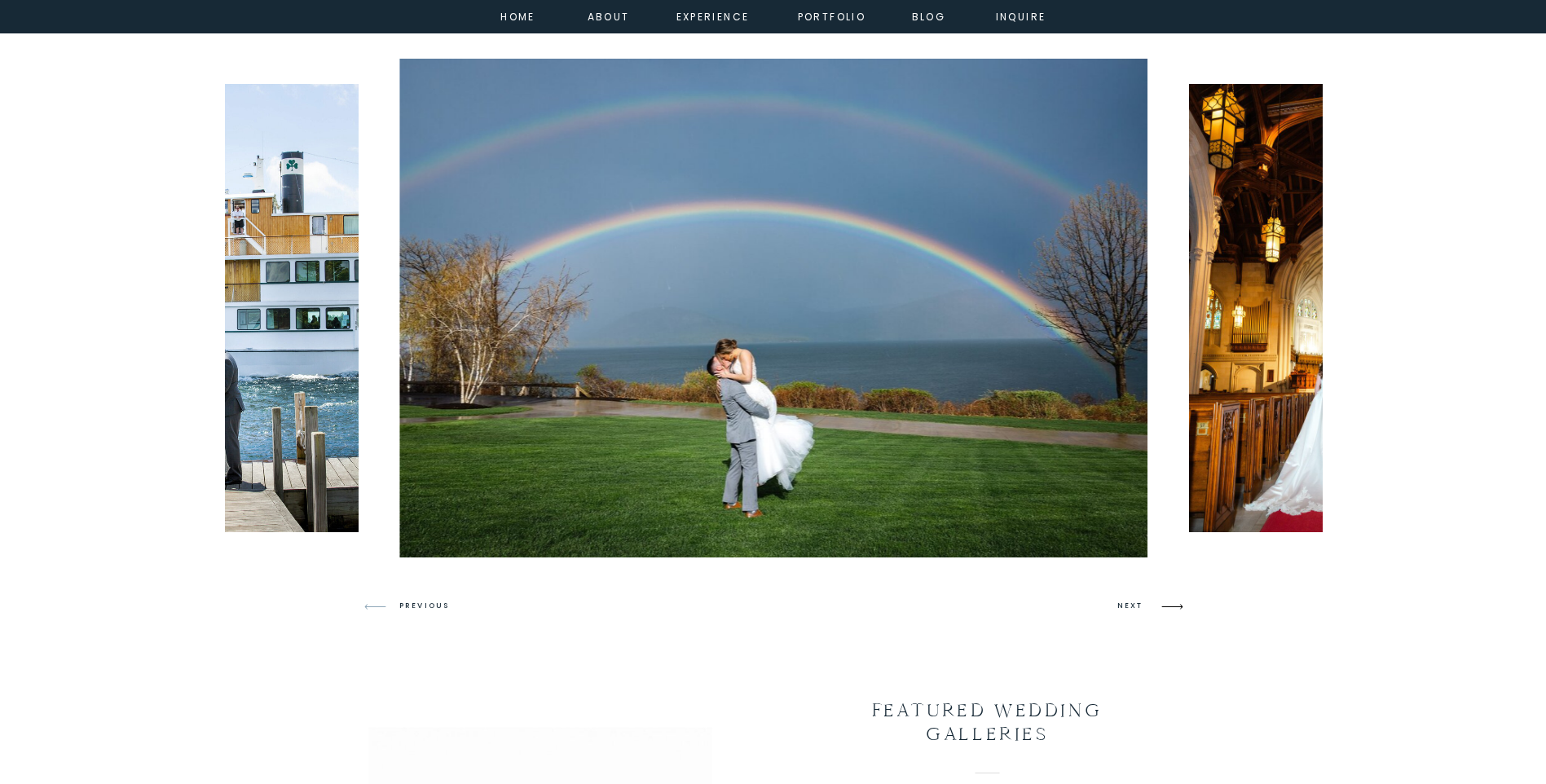
click at [1176, 607] on icon at bounding box center [1171, 607] width 21 height 6
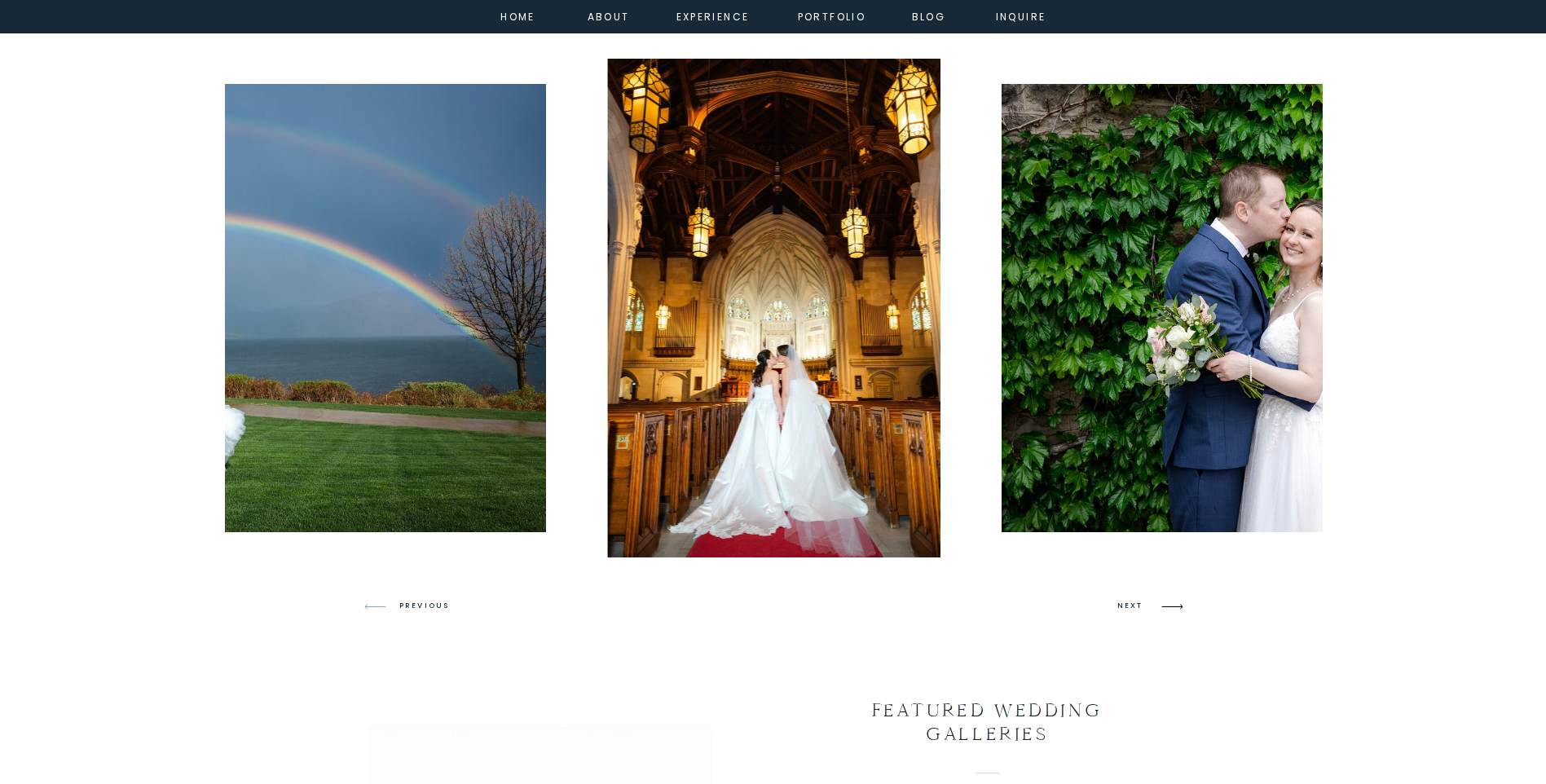
click at [1176, 607] on icon at bounding box center [1171, 607] width 21 height 6
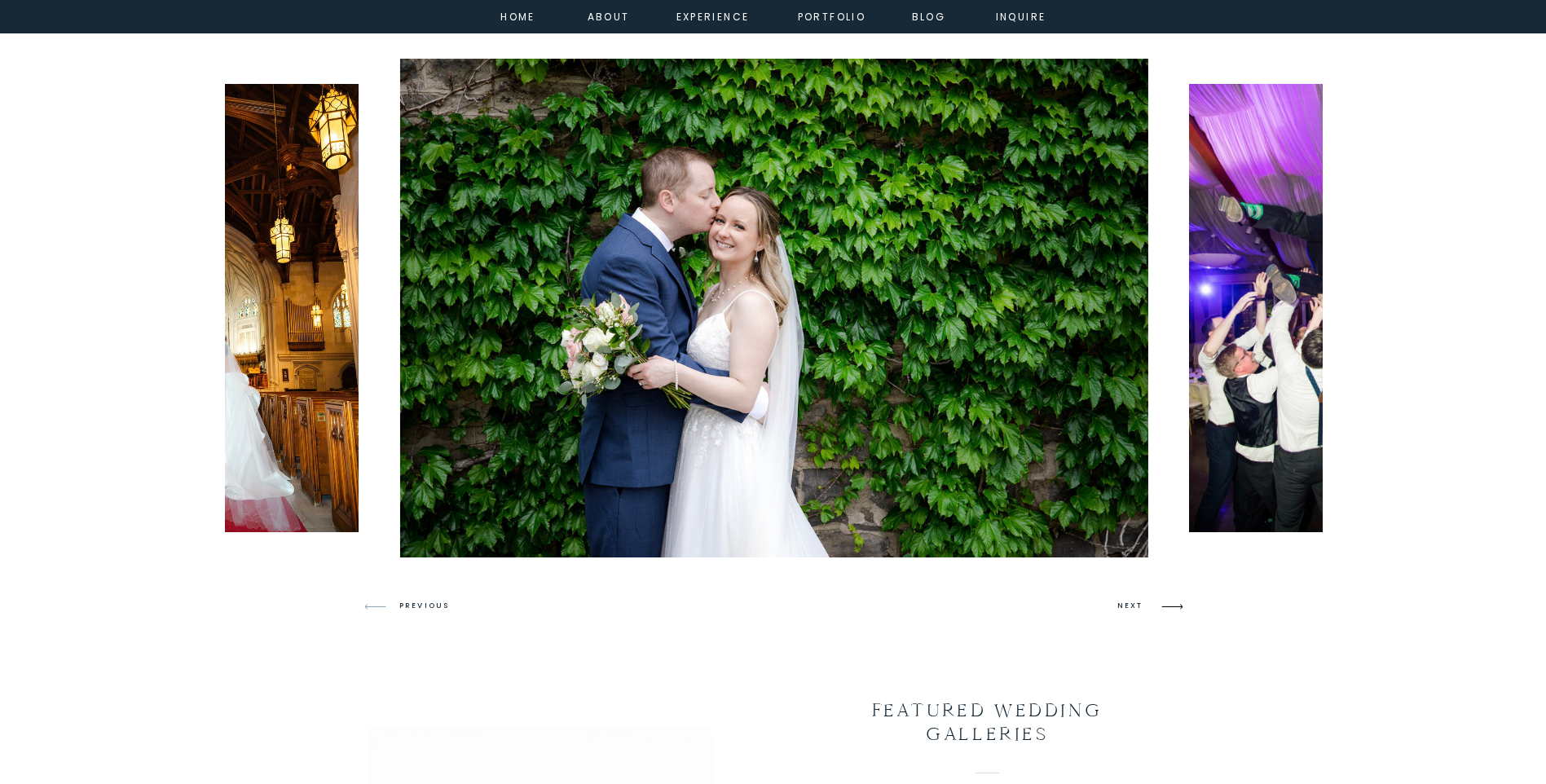
click at [1176, 607] on icon at bounding box center [1171, 607] width 21 height 6
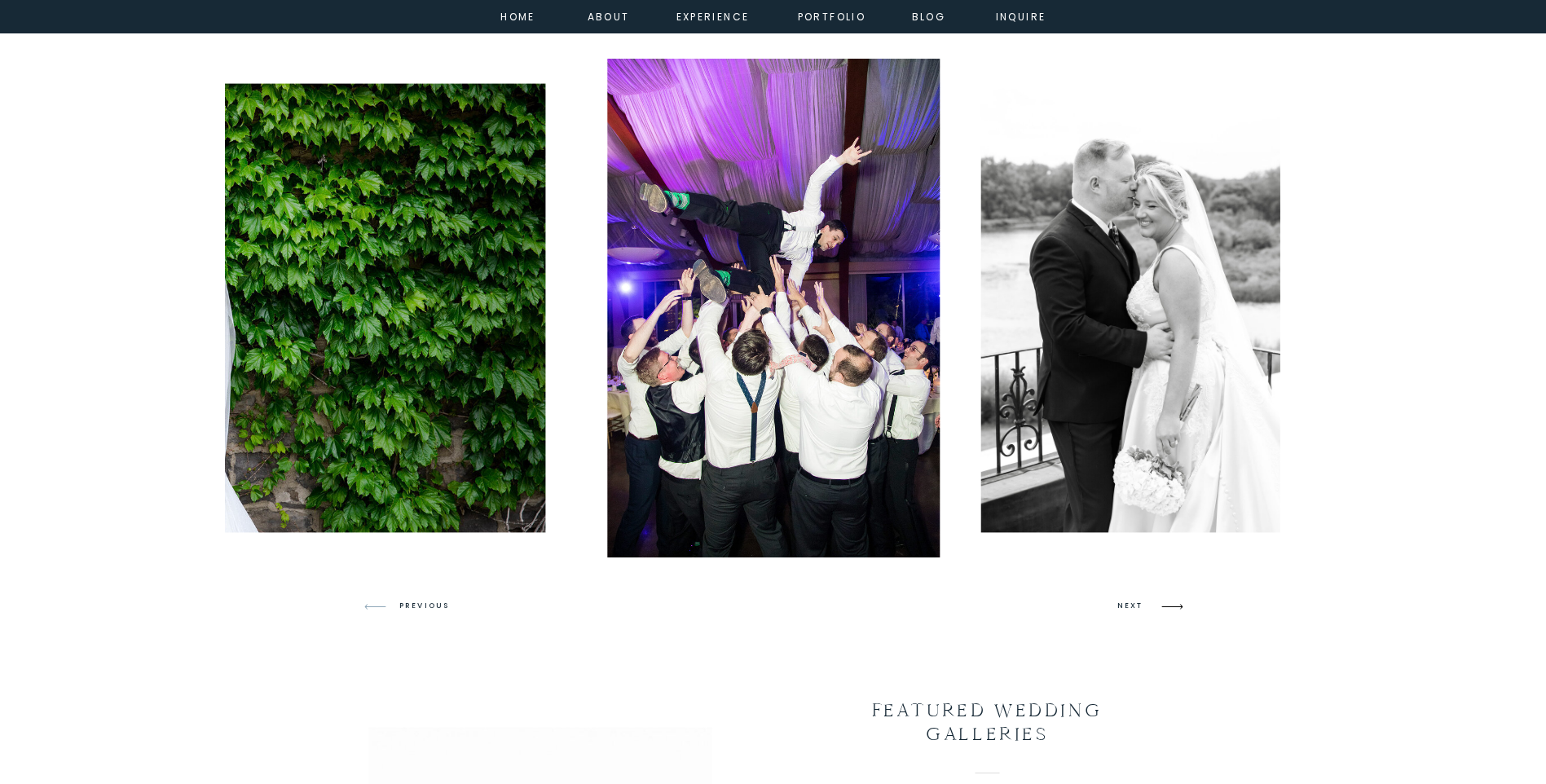
click at [1176, 607] on icon at bounding box center [1171, 607] width 21 height 6
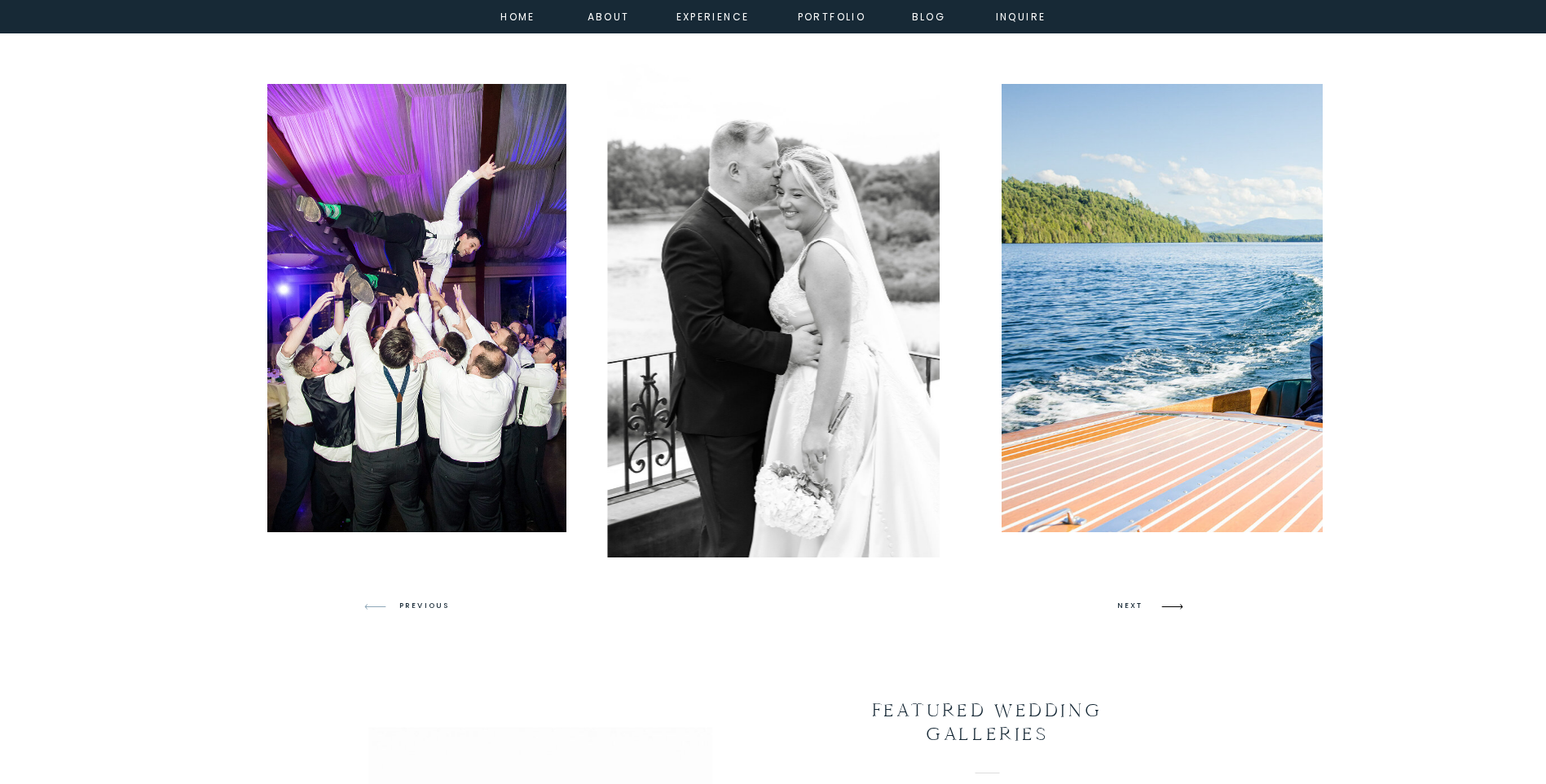
click at [1176, 607] on icon at bounding box center [1171, 607] width 21 height 6
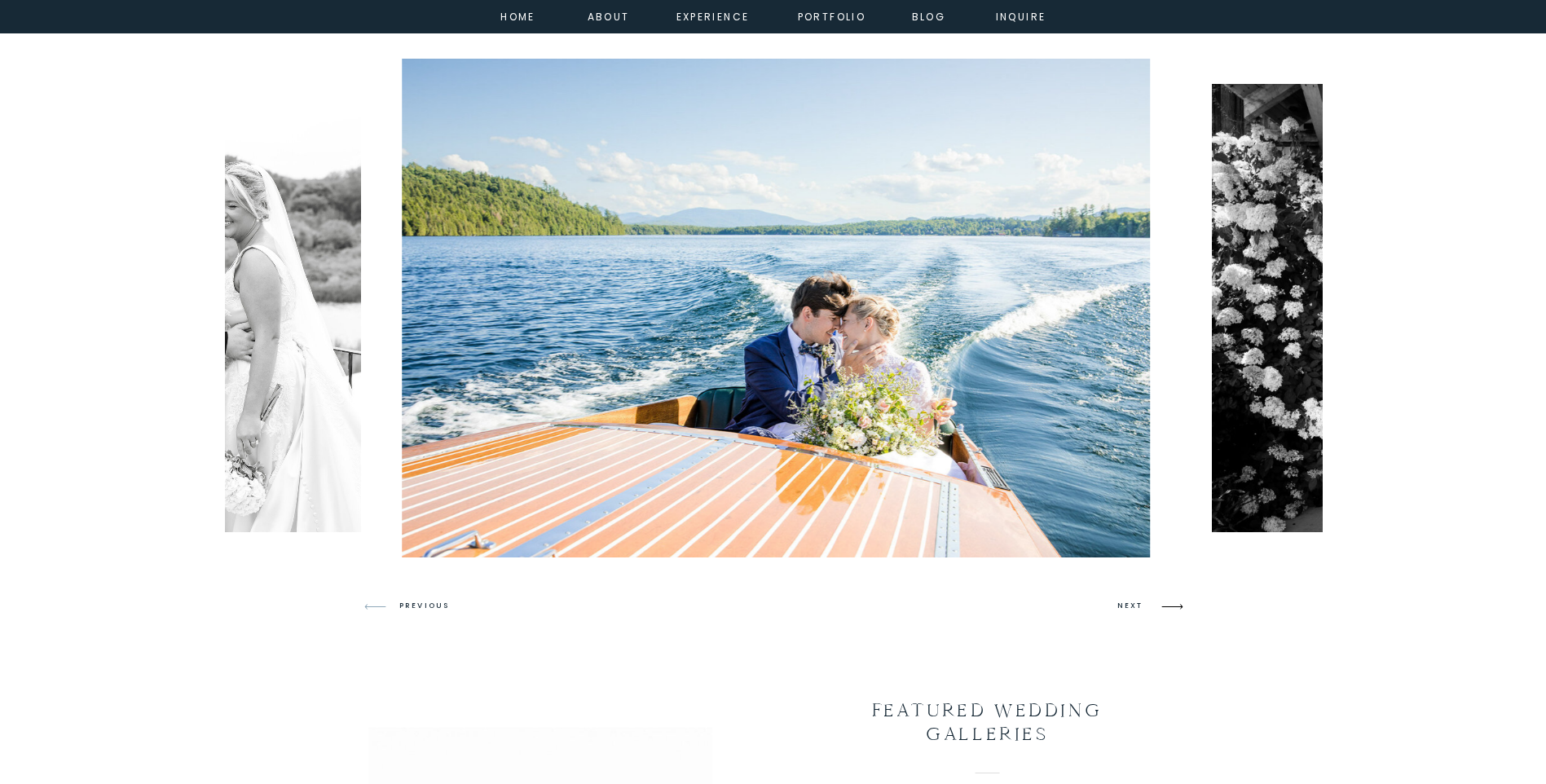
click at [1176, 607] on icon at bounding box center [1171, 607] width 21 height 6
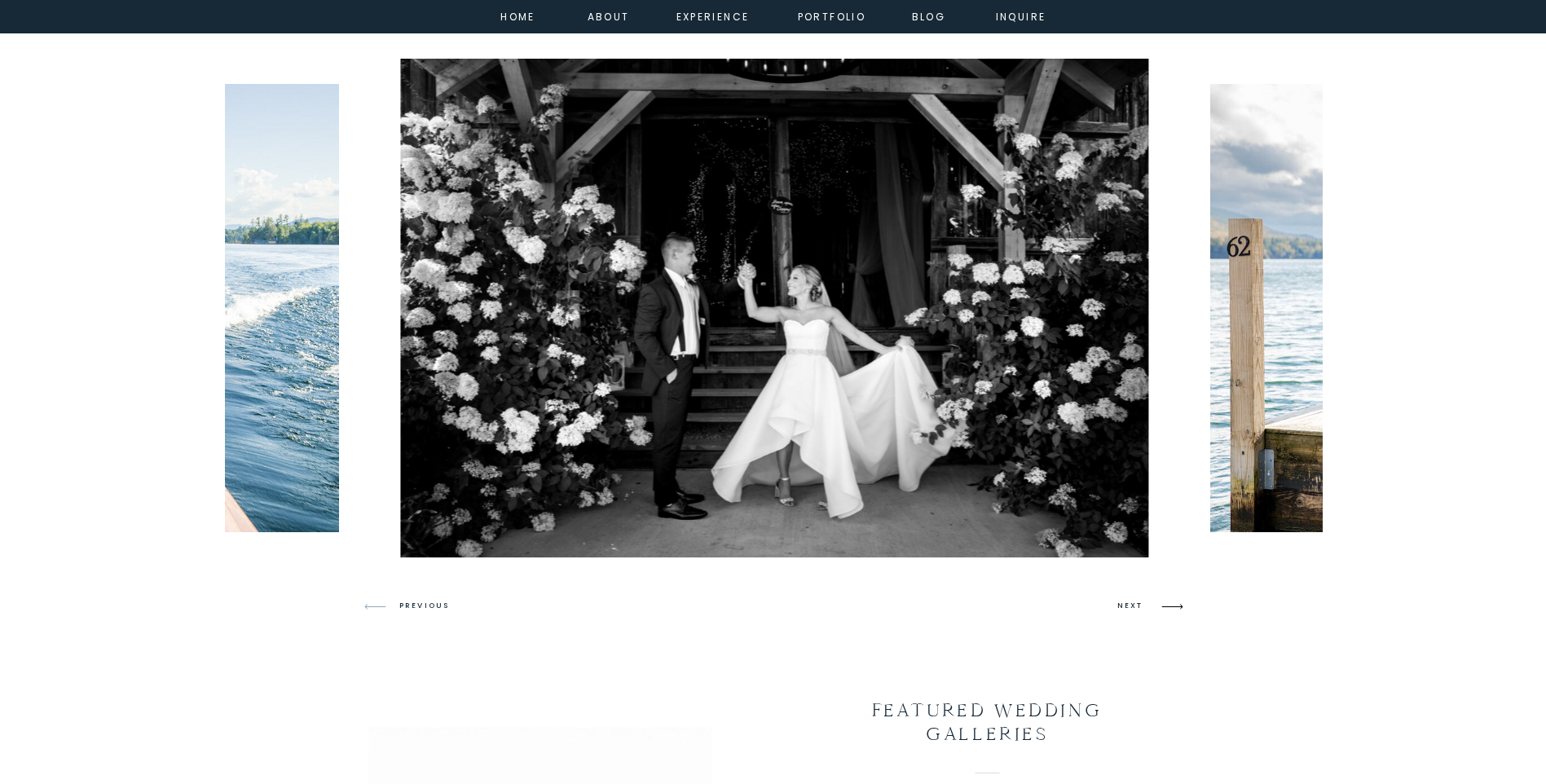
click at [1176, 607] on icon at bounding box center [1171, 607] width 21 height 6
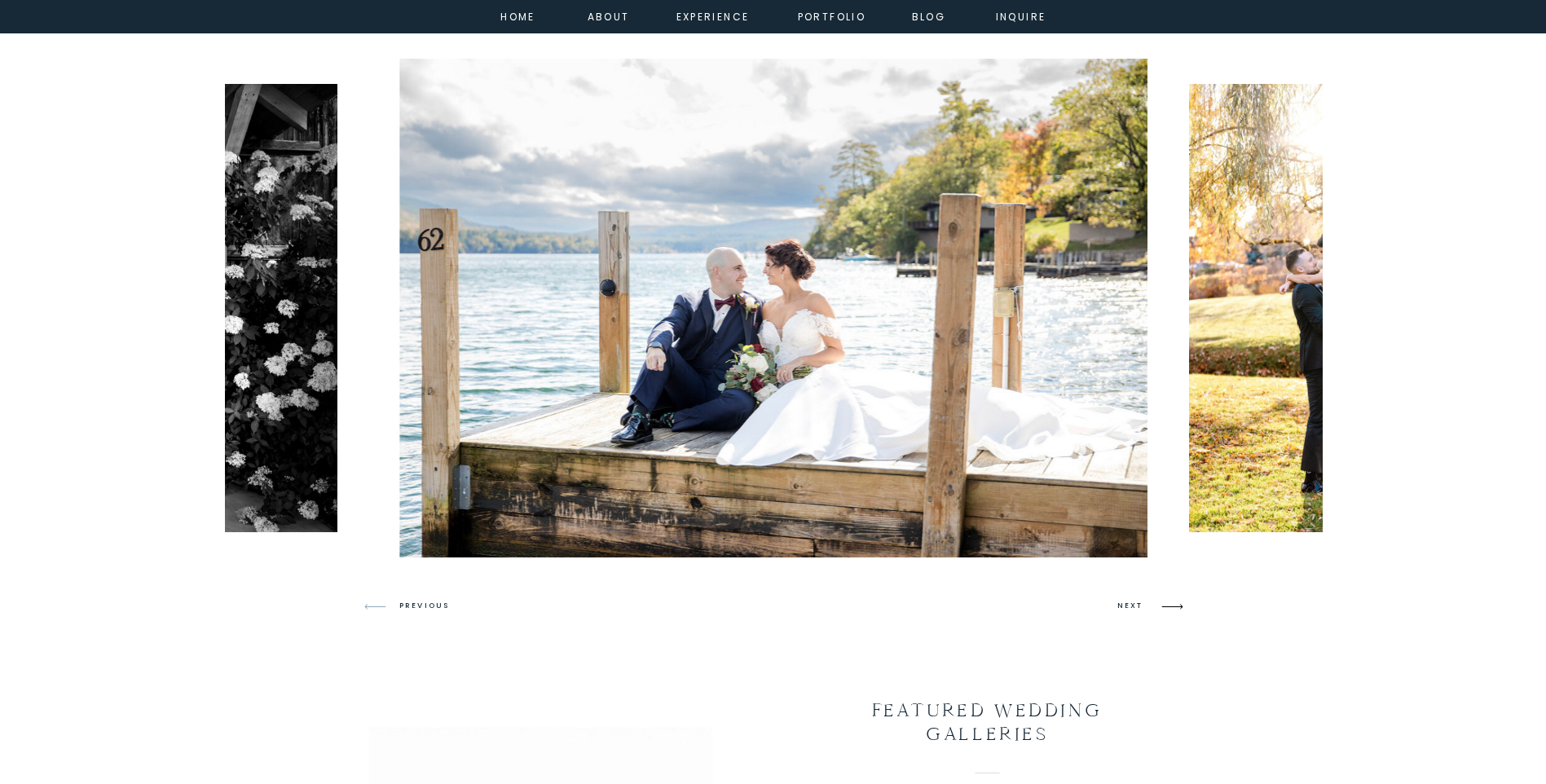
click at [1176, 607] on icon at bounding box center [1171, 607] width 21 height 6
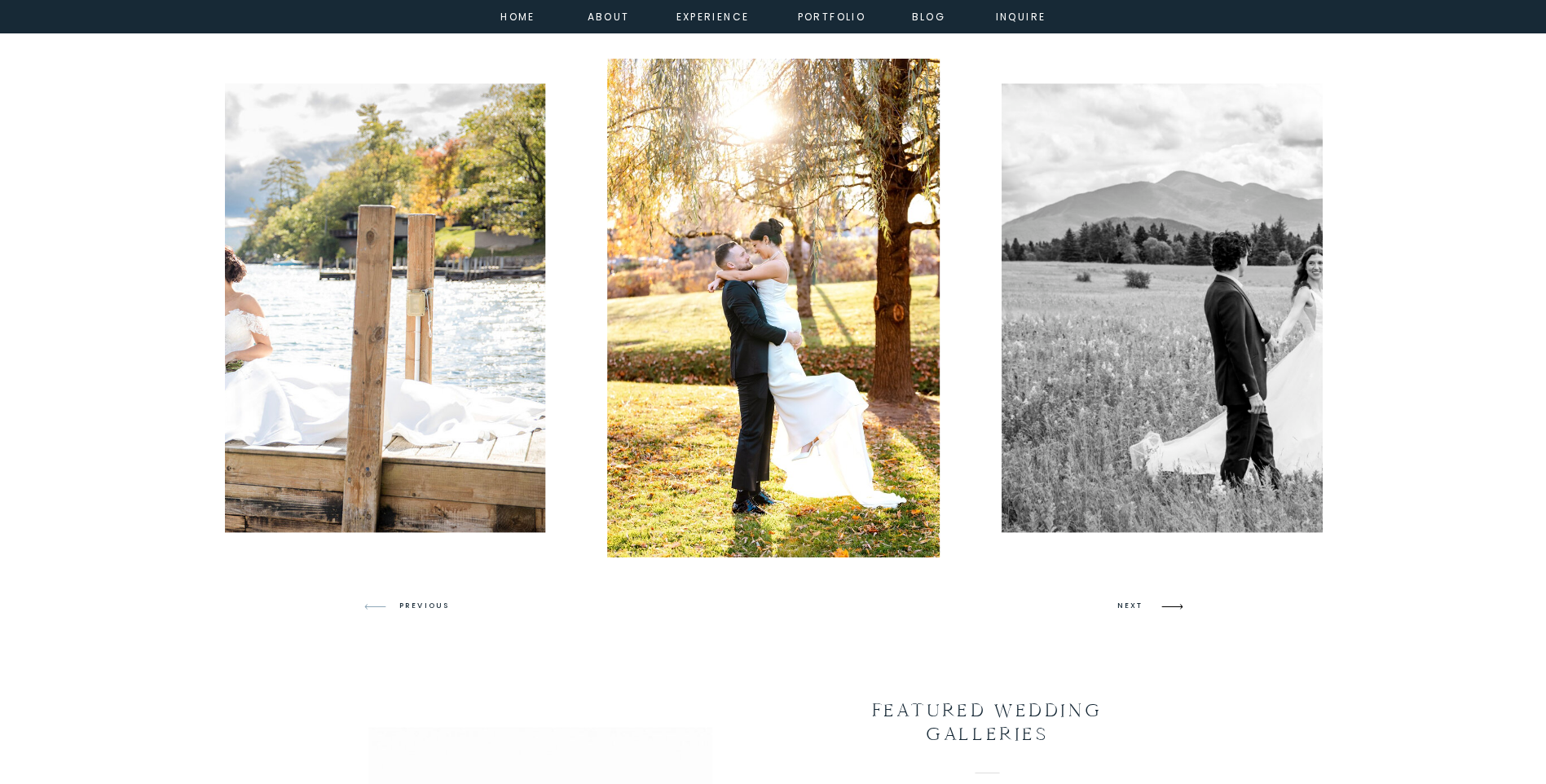
click at [1176, 607] on icon at bounding box center [1171, 607] width 21 height 6
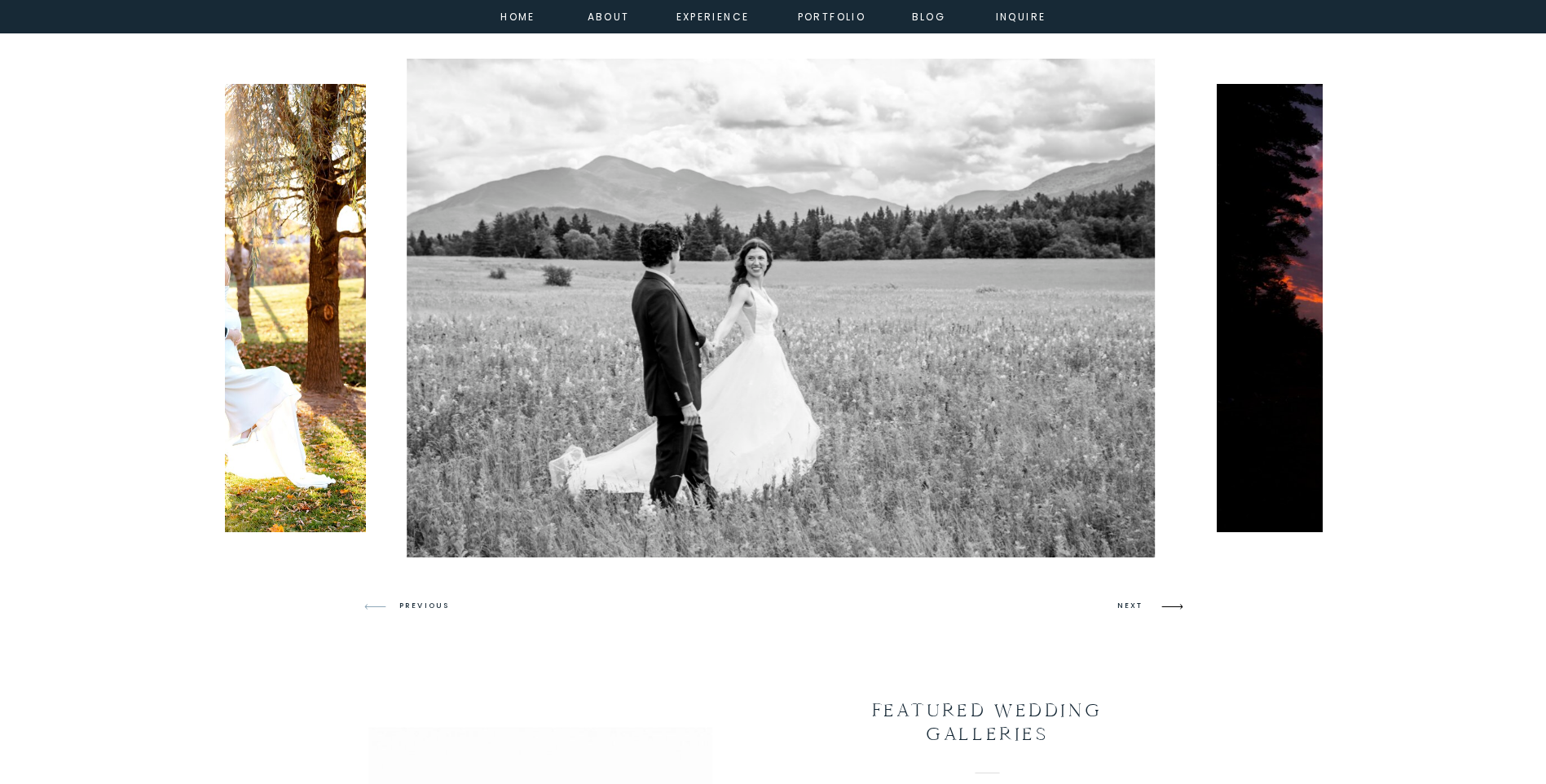
click at [1176, 607] on icon at bounding box center [1171, 607] width 21 height 6
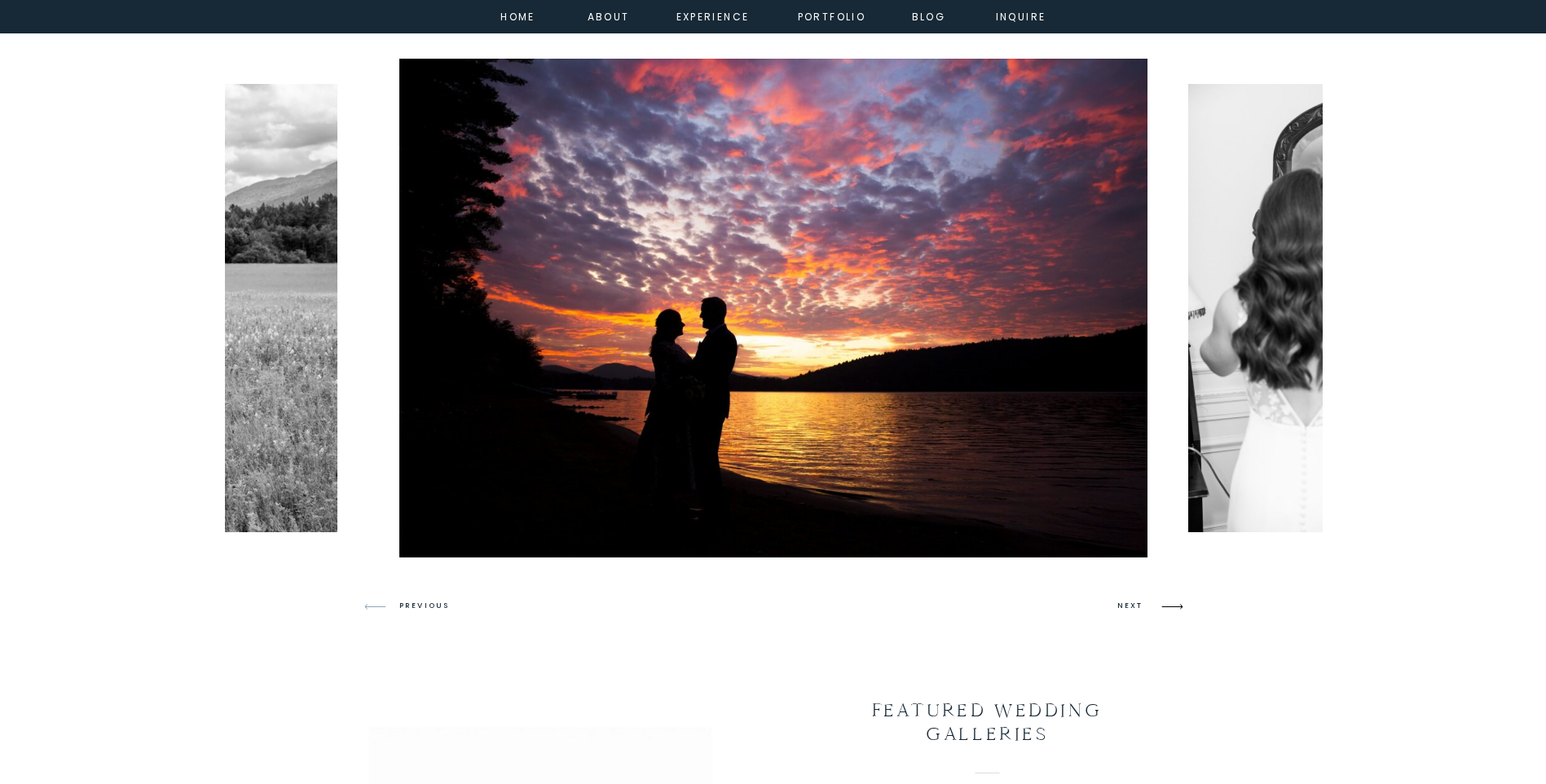
click at [1176, 607] on icon at bounding box center [1171, 607] width 21 height 6
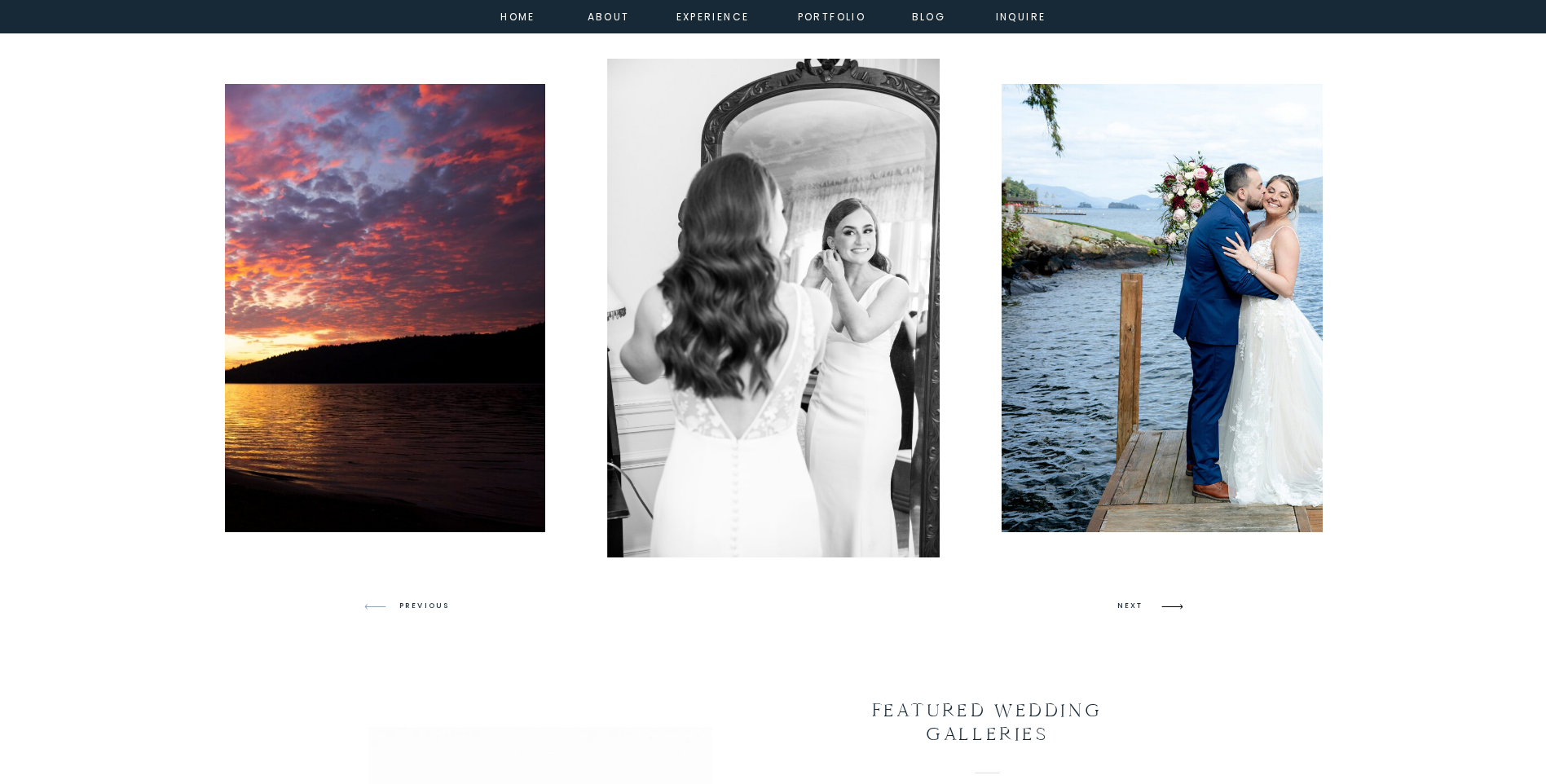
click at [1176, 607] on icon at bounding box center [1171, 607] width 21 height 6
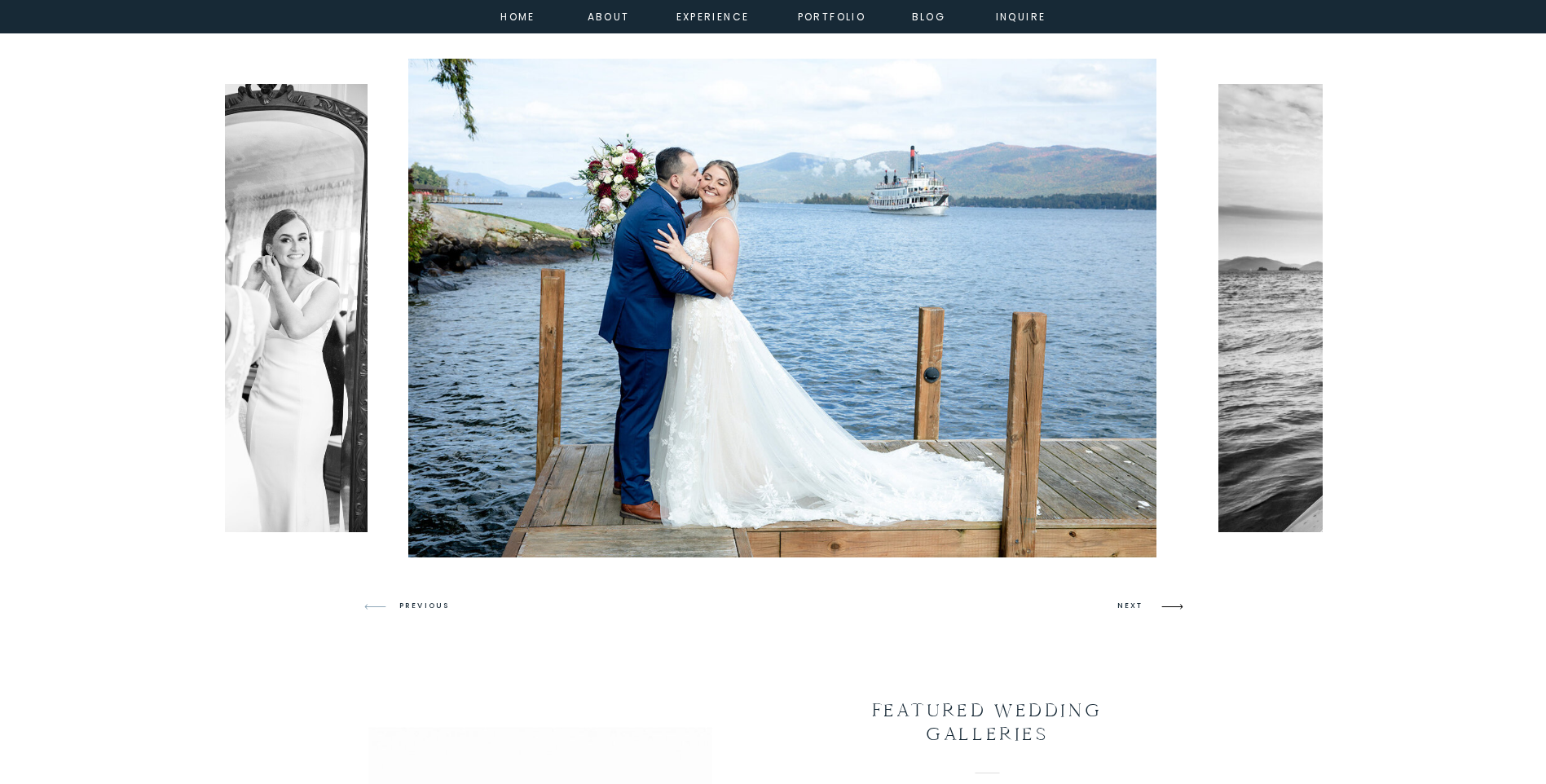
click at [1176, 607] on icon at bounding box center [1171, 607] width 21 height 6
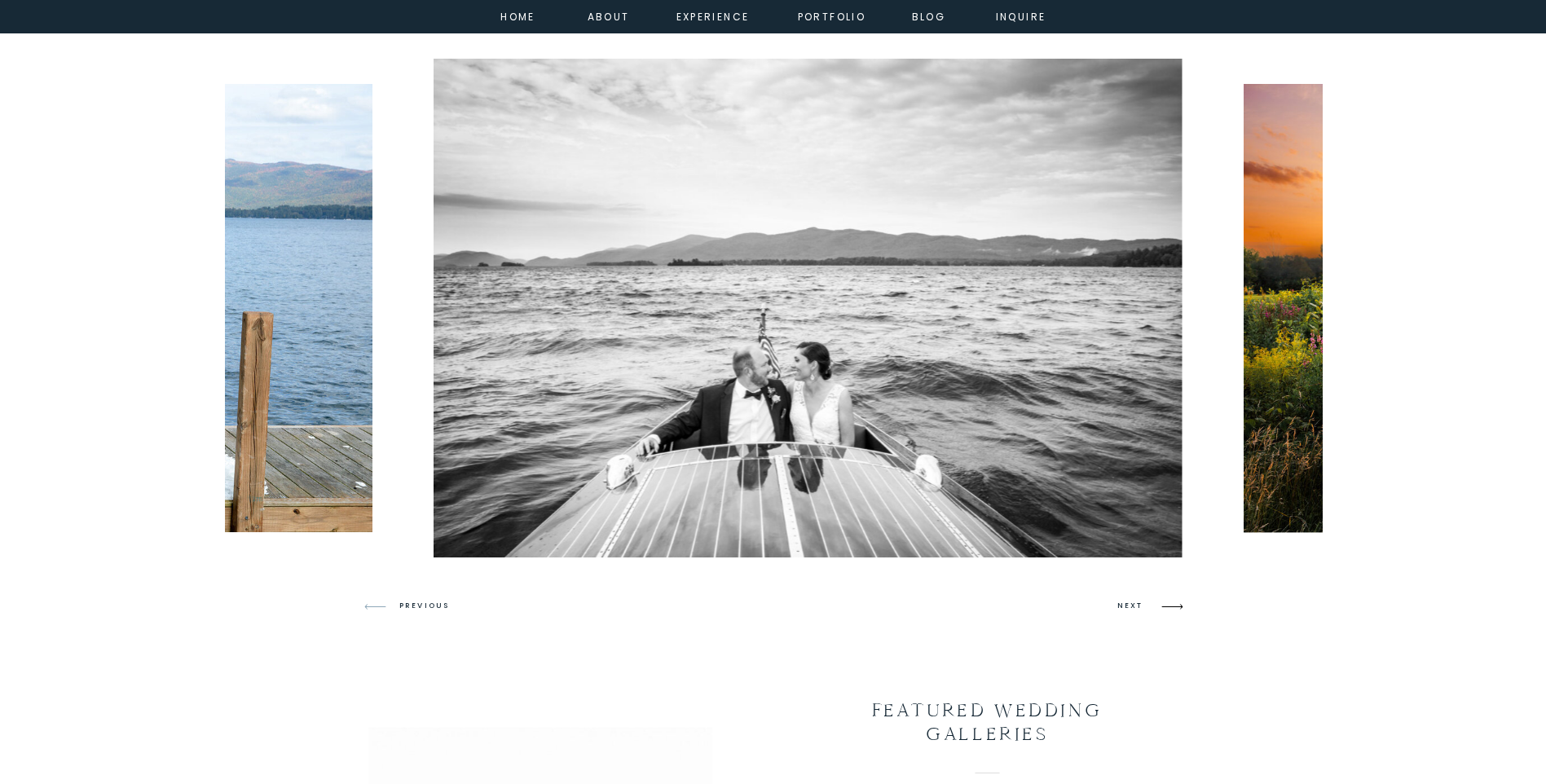
click at [1176, 607] on icon at bounding box center [1171, 607] width 21 height 6
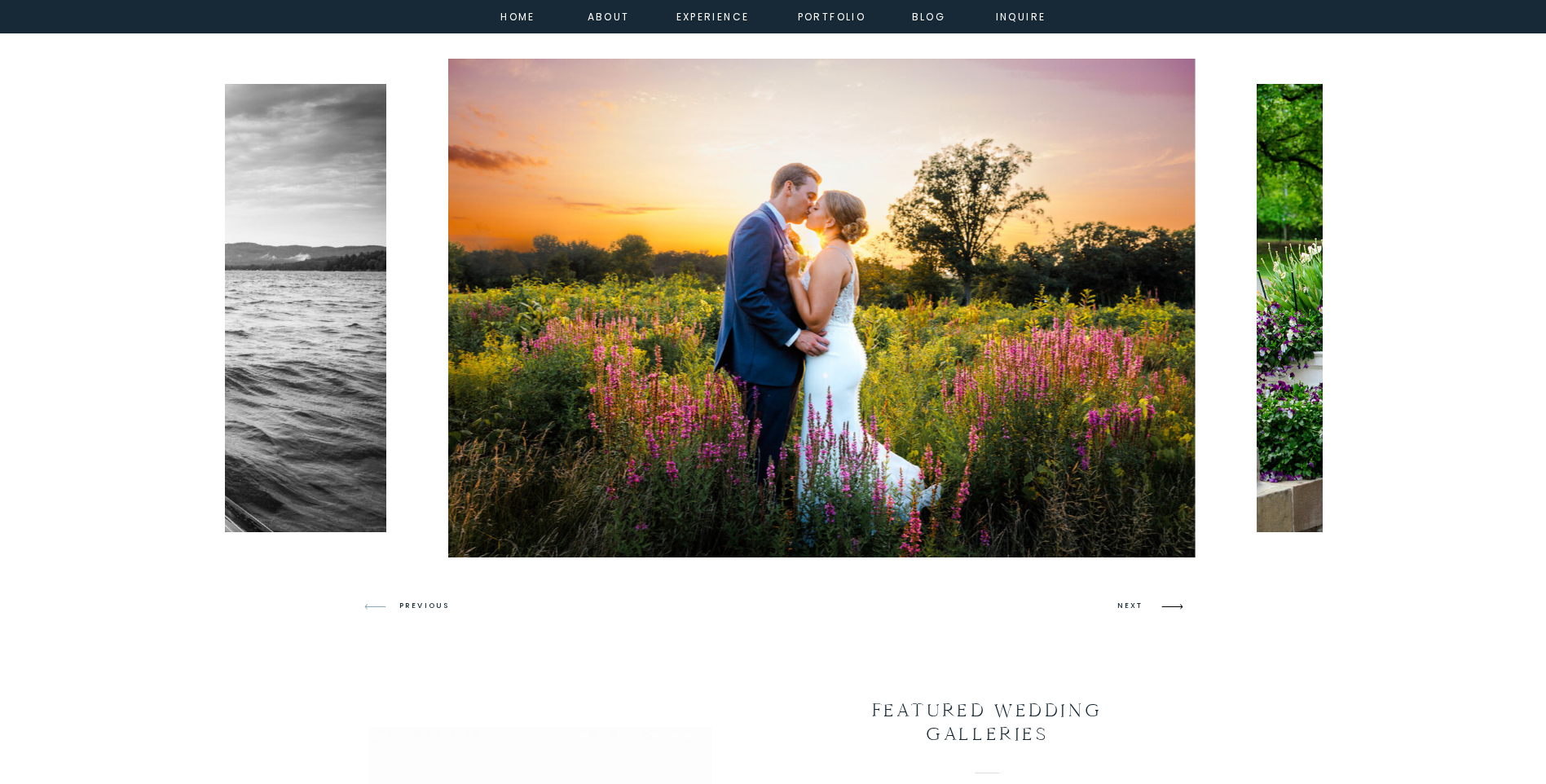
click at [1176, 607] on icon at bounding box center [1171, 607] width 21 height 6
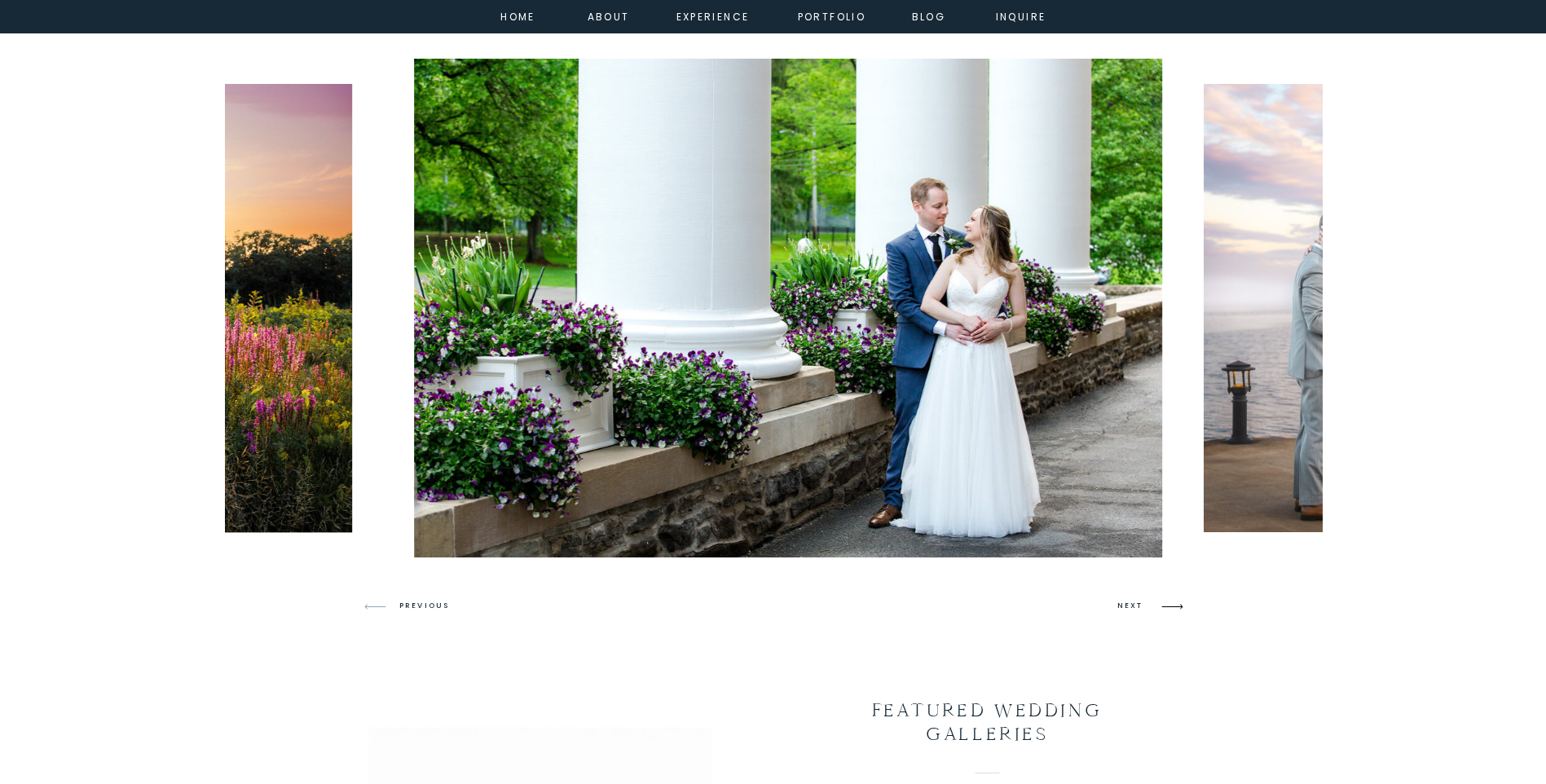
click at [1176, 607] on icon at bounding box center [1171, 607] width 21 height 6
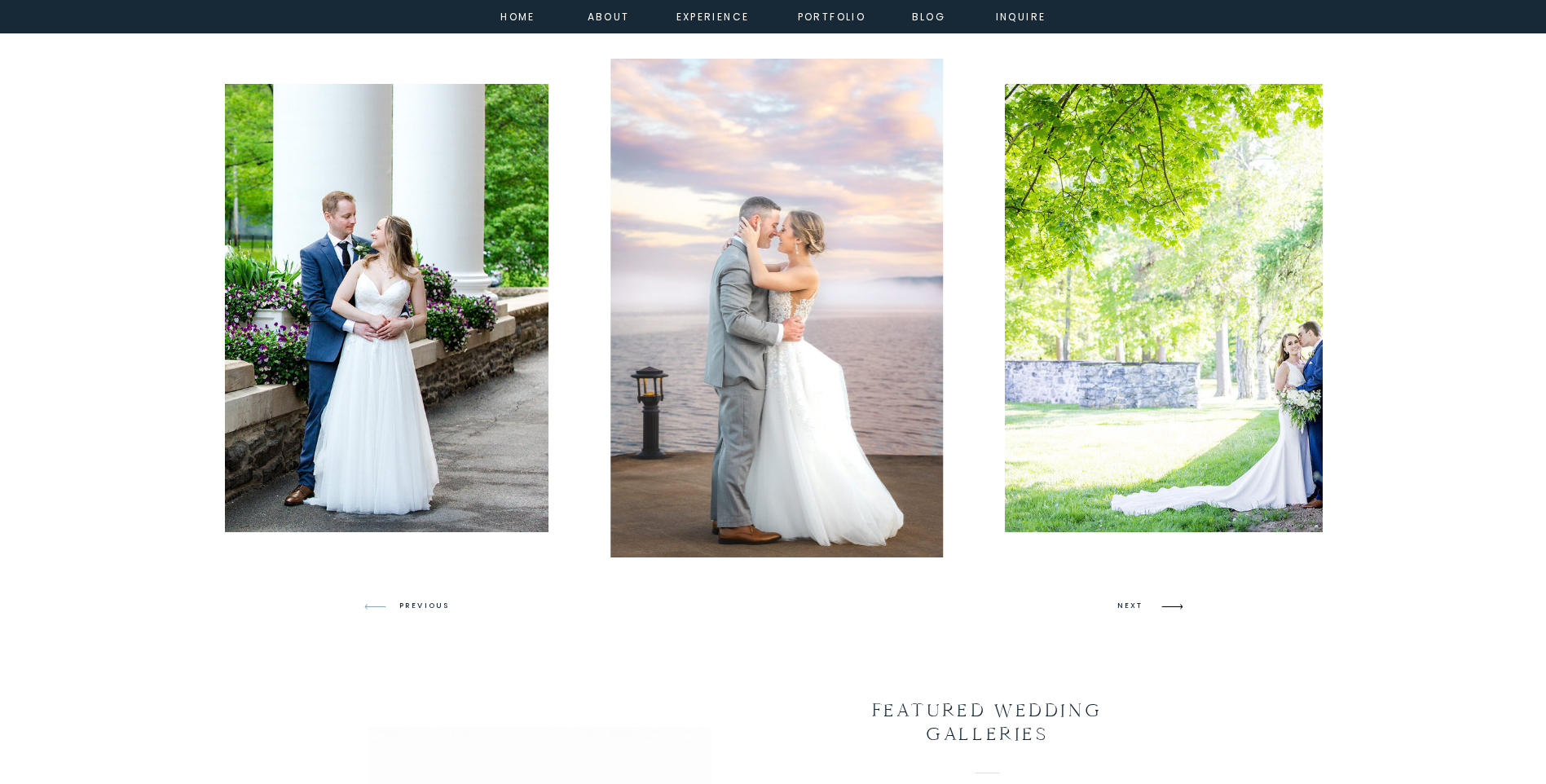
click at [1176, 607] on icon at bounding box center [1171, 607] width 21 height 6
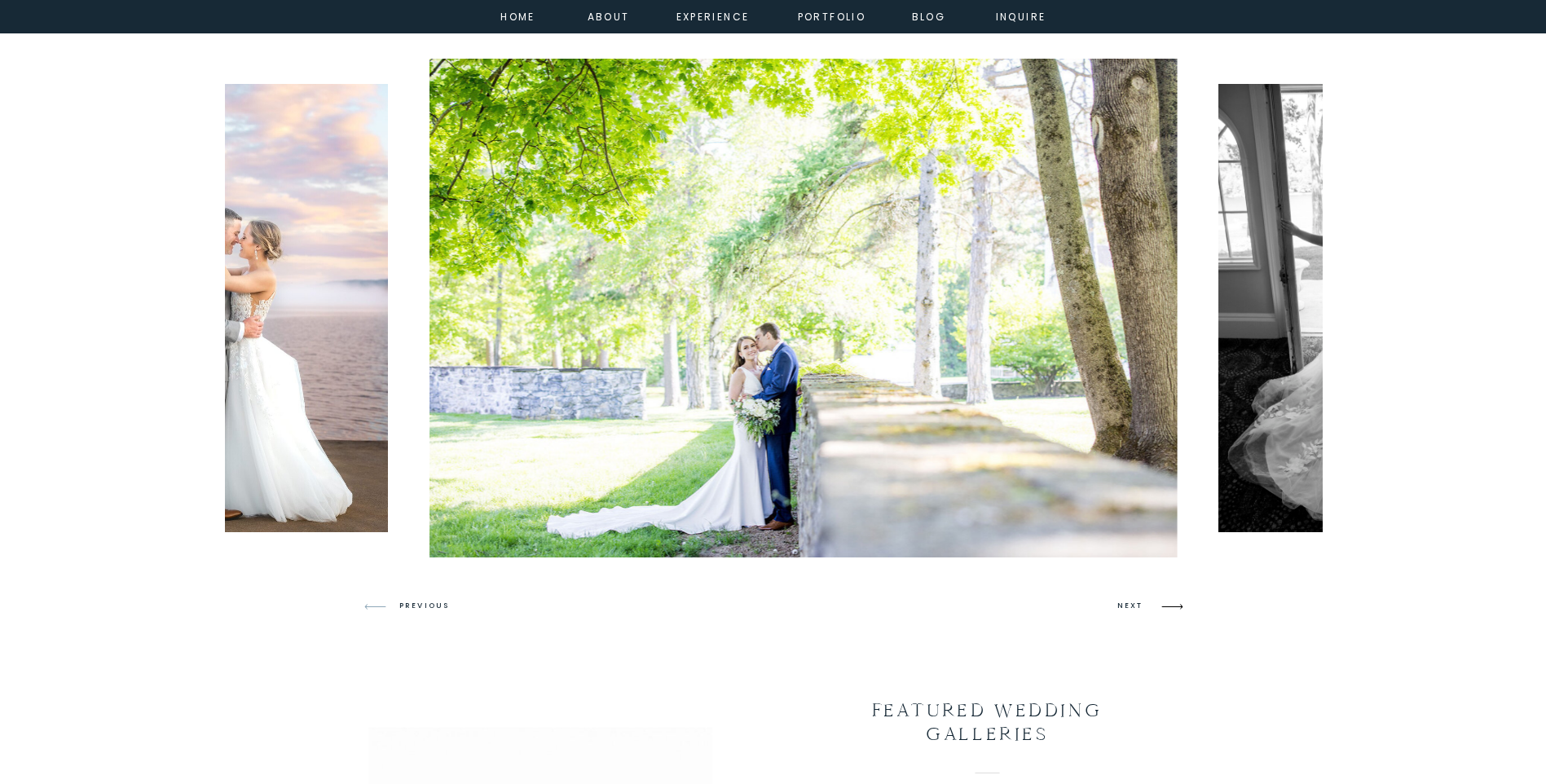
click at [1176, 607] on icon at bounding box center [1171, 607] width 21 height 6
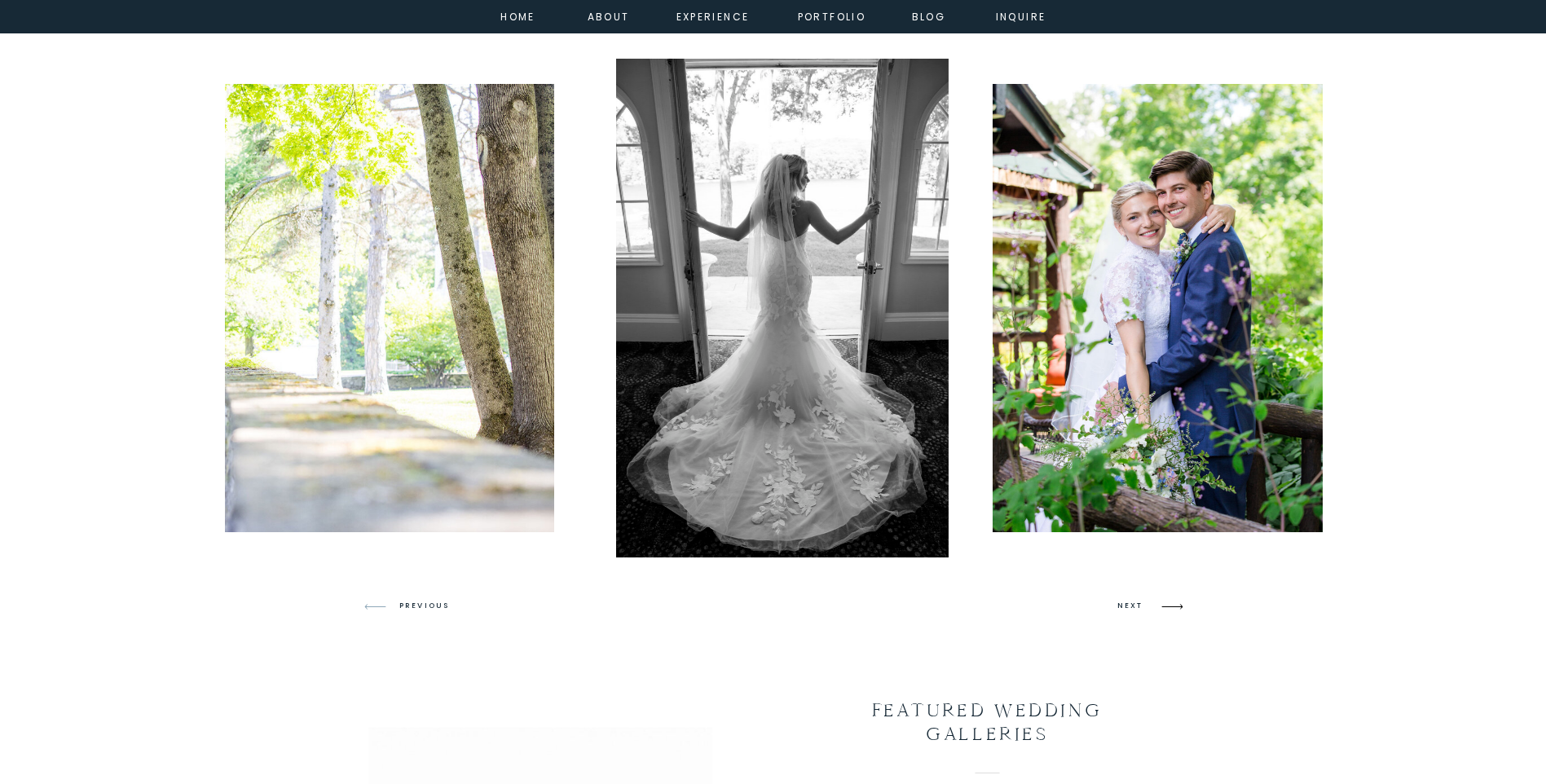
click at [1176, 607] on icon at bounding box center [1171, 607] width 21 height 6
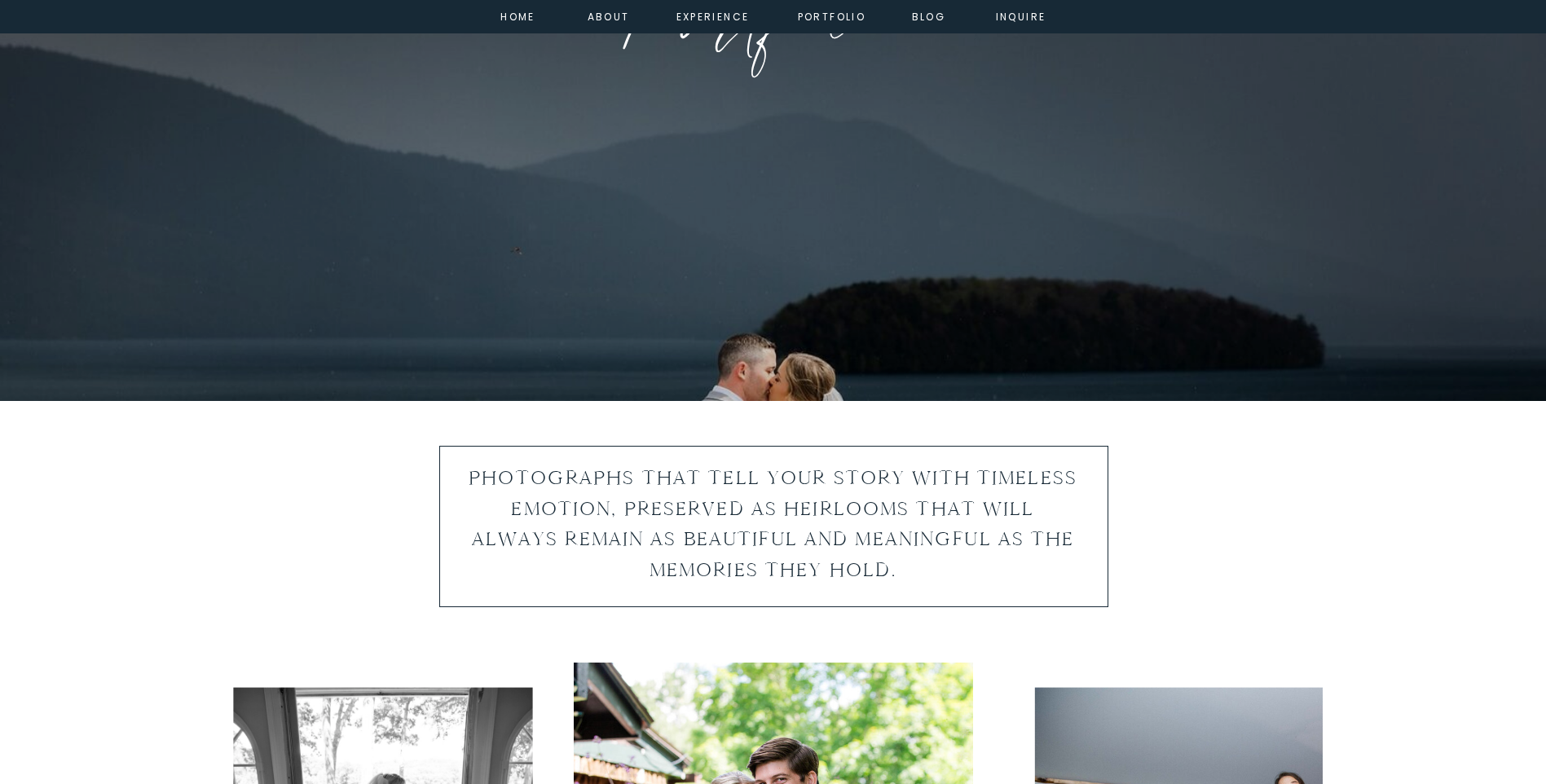
scroll to position [0, 0]
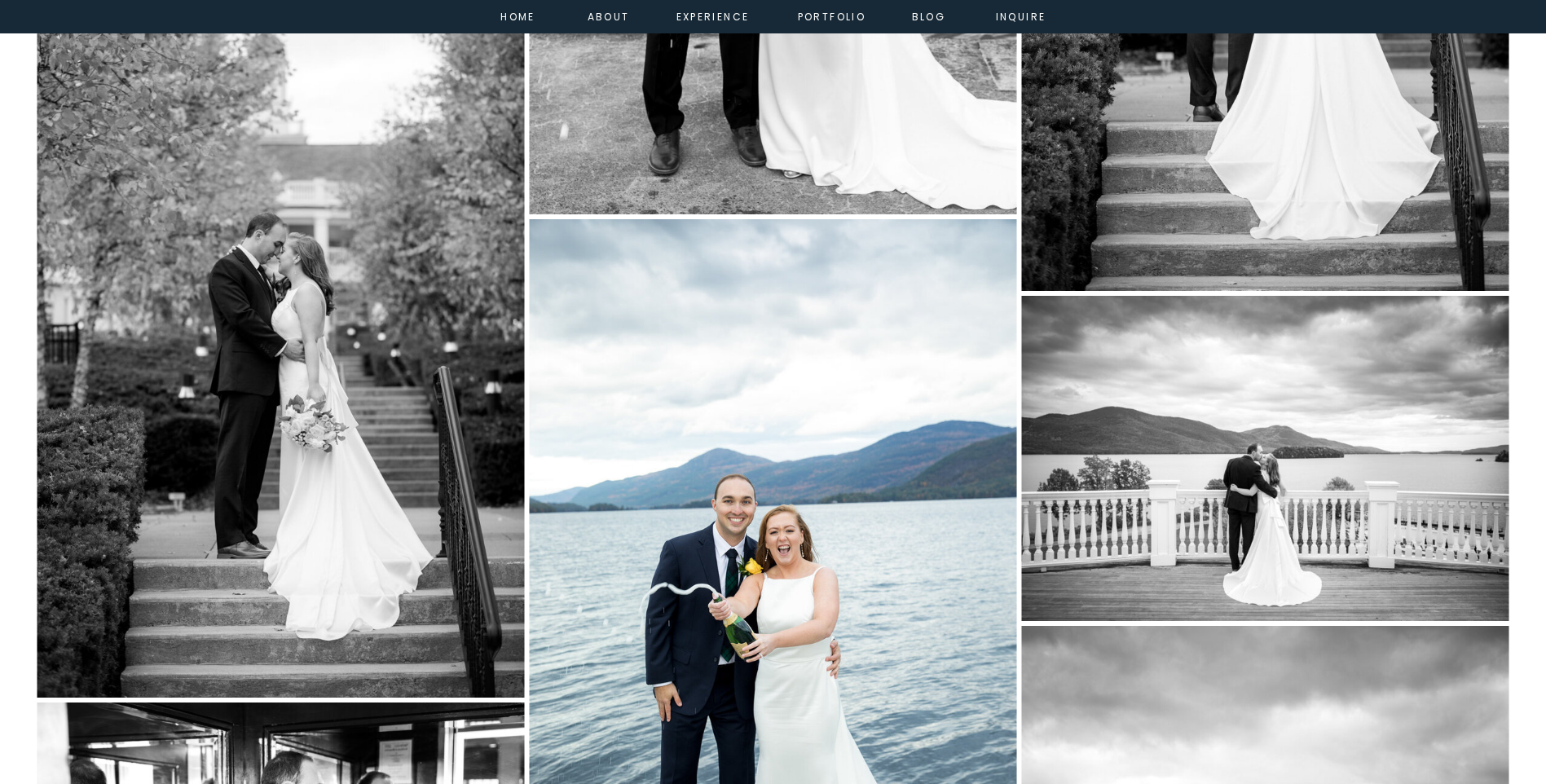
scroll to position [8558, 0]
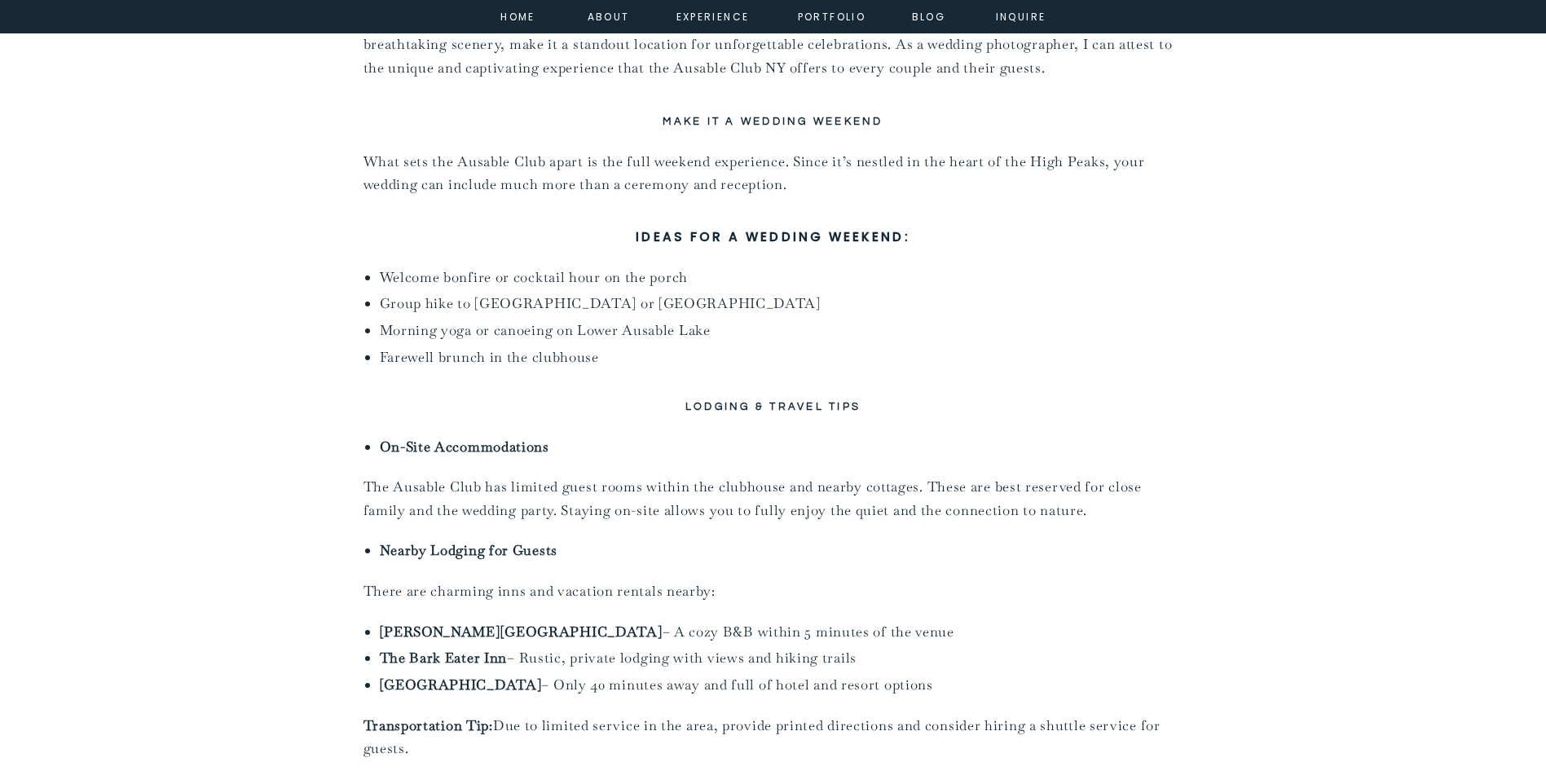
scroll to position [3016, 0]
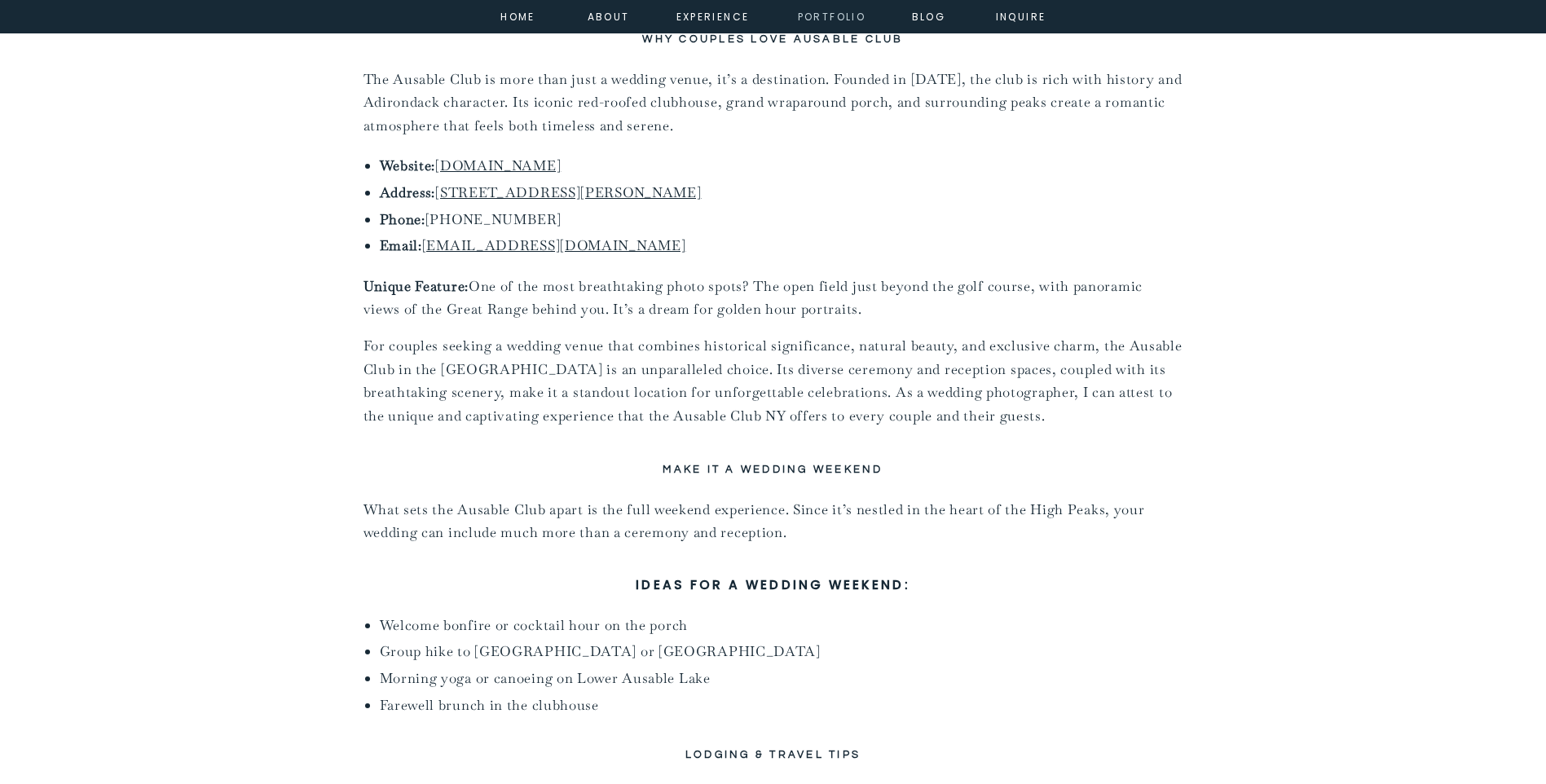
click at [847, 20] on nav "portfolio" at bounding box center [832, 15] width 70 height 15
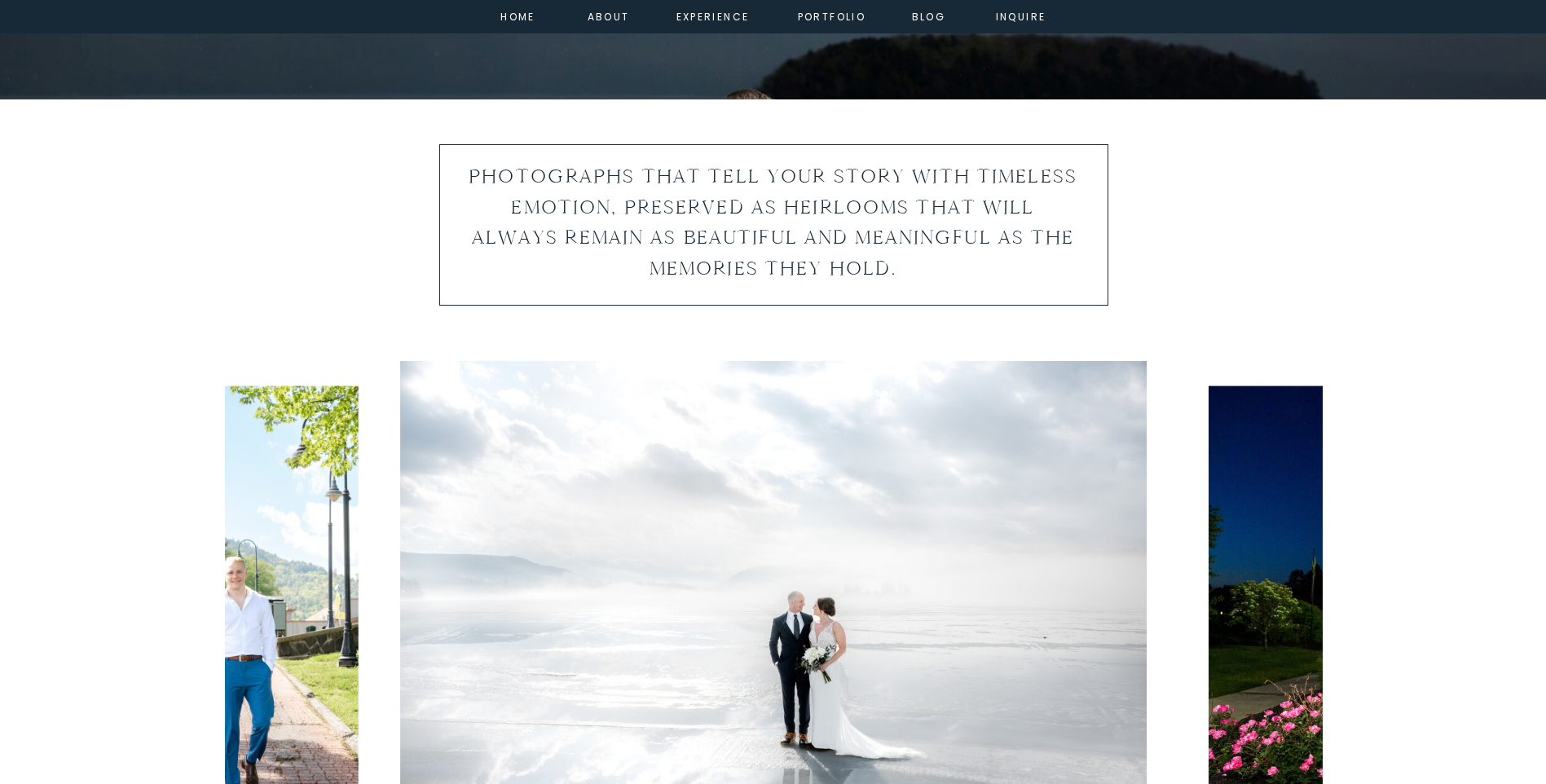
scroll to position [408, 0]
